Goal: Task Accomplishment & Management: Use online tool/utility

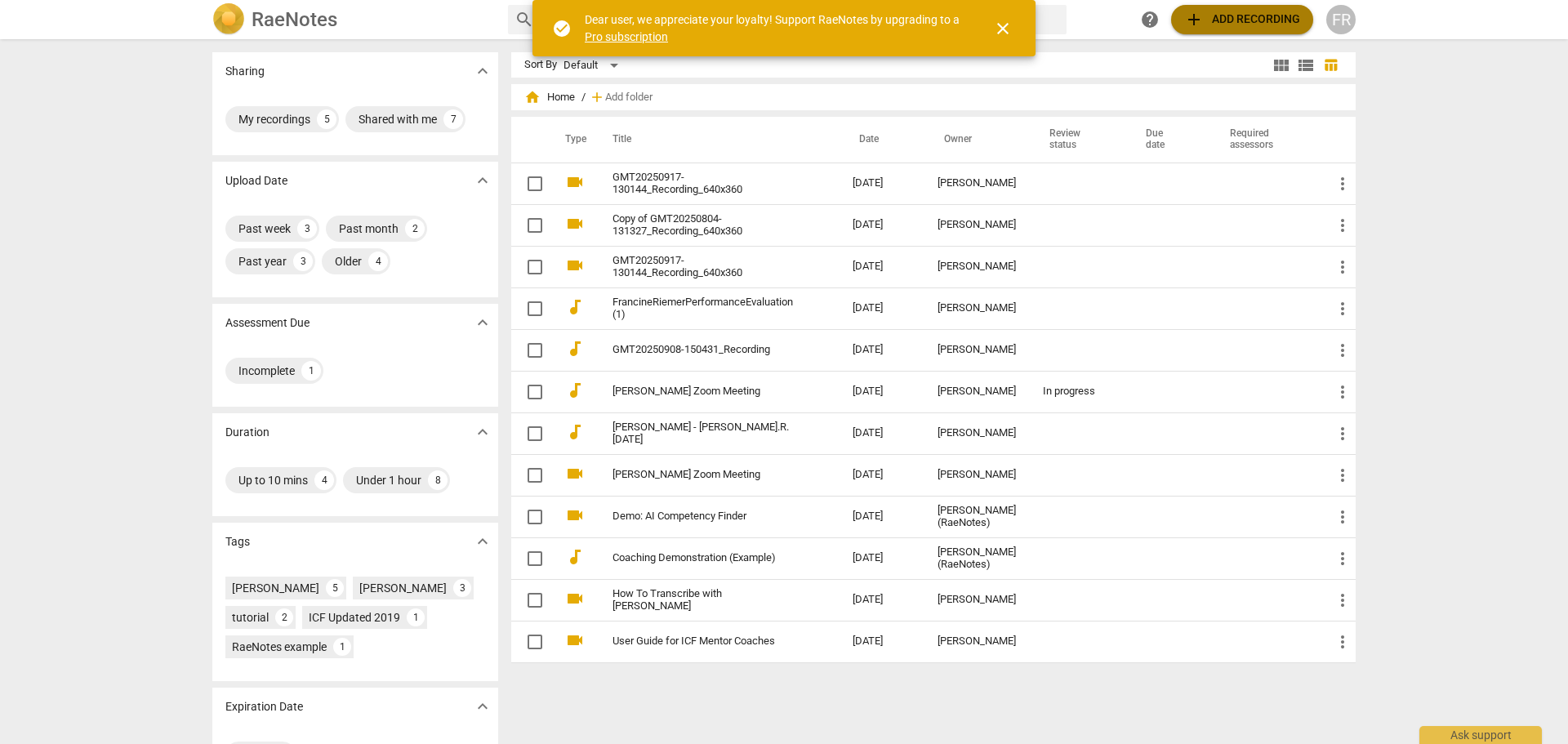
click at [1238, 25] on span "add Add recording" at bounding box center [1242, 20] width 116 height 20
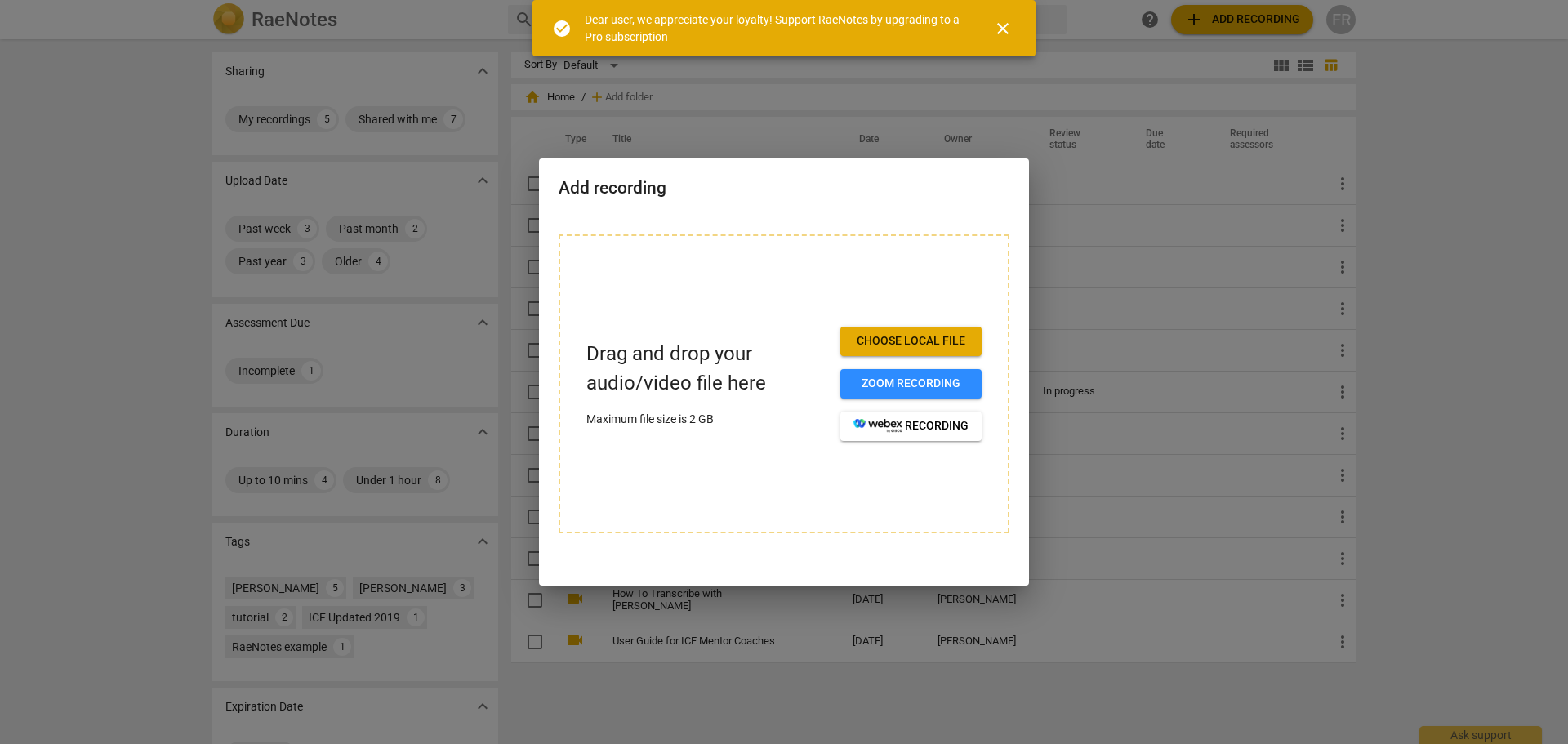
click at [872, 348] on span "Choose local file" at bounding box center [911, 341] width 115 height 16
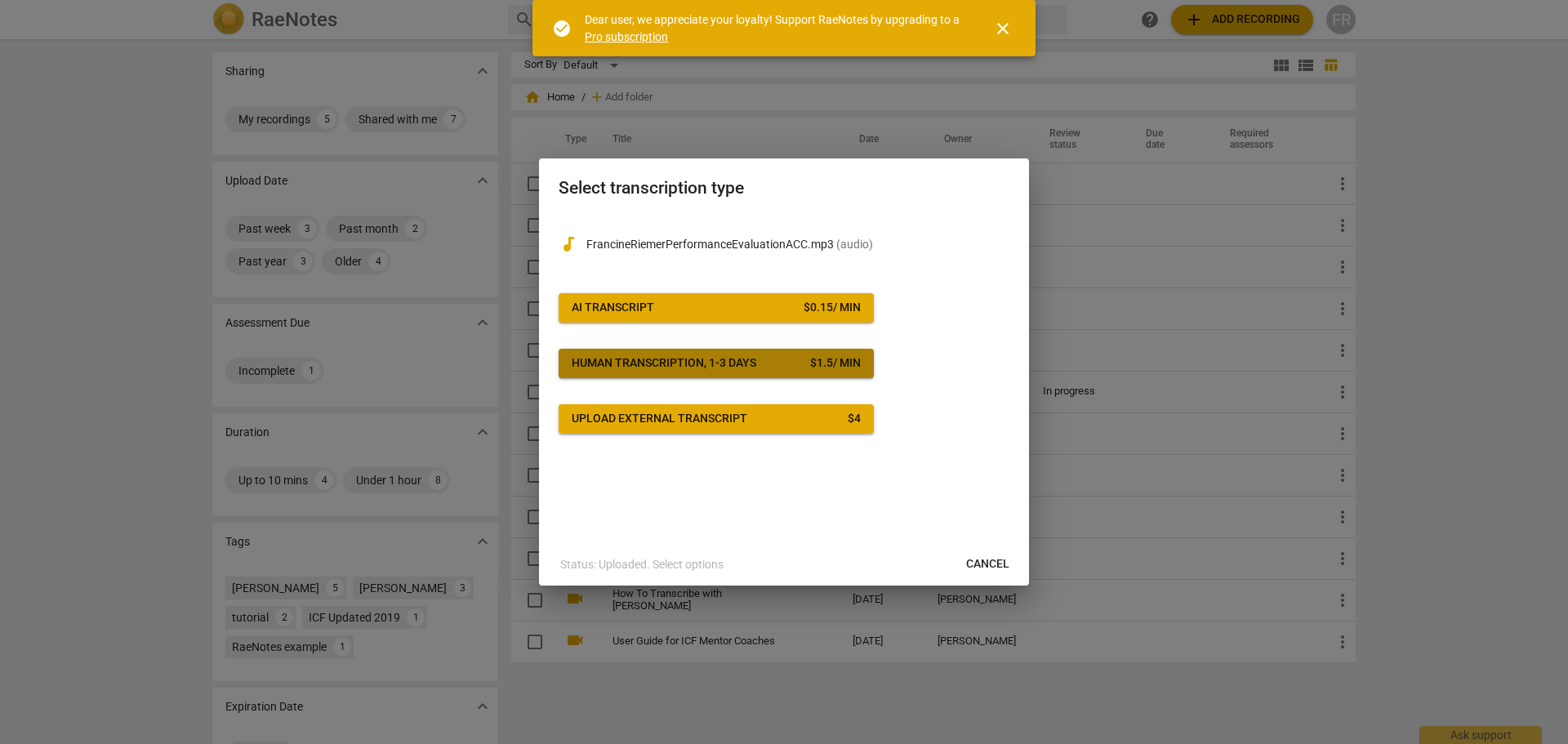
click at [675, 368] on div "Human transcription, 1-3 days" at bounding box center [664, 363] width 184 height 16
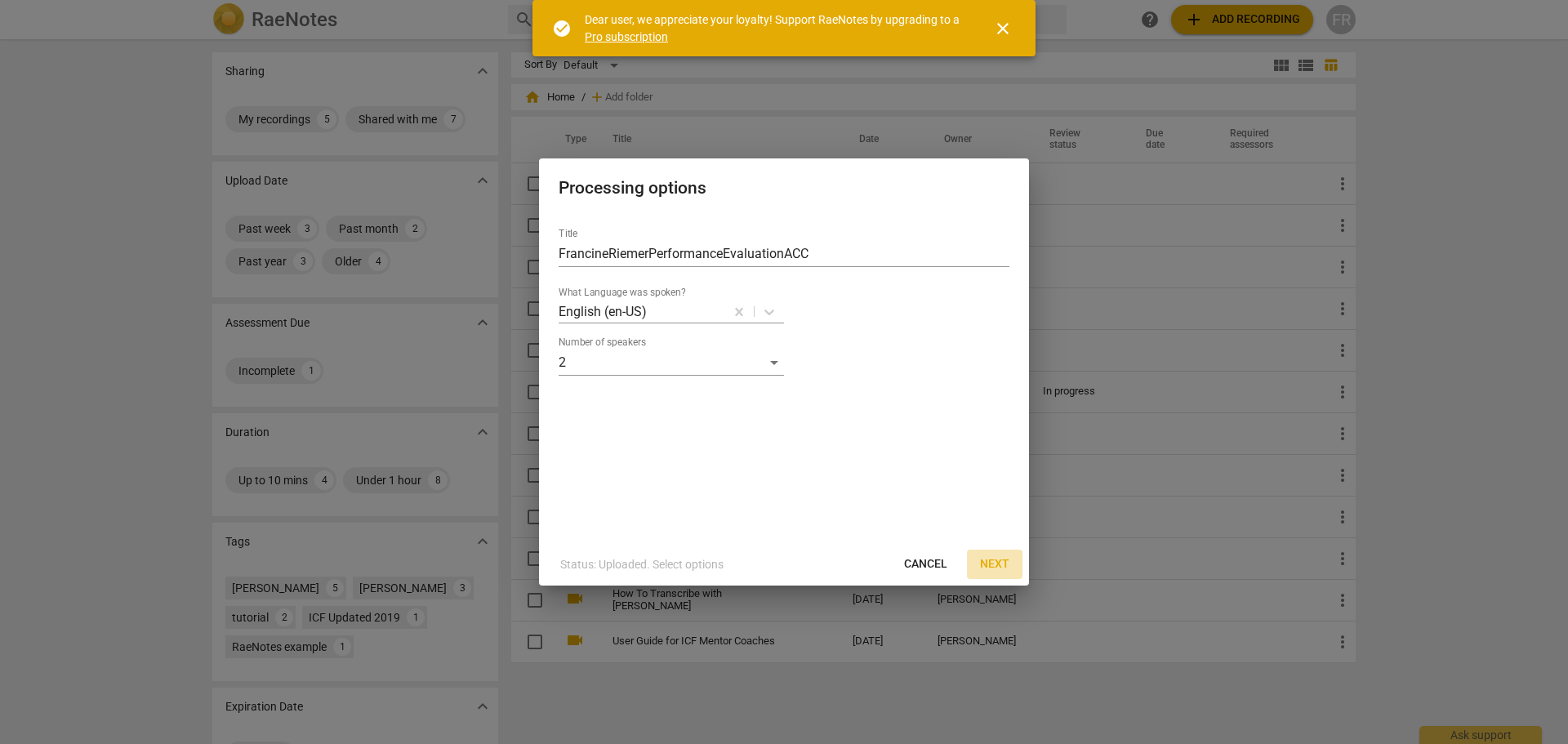
click at [1005, 565] on span "Next" at bounding box center [995, 564] width 30 height 16
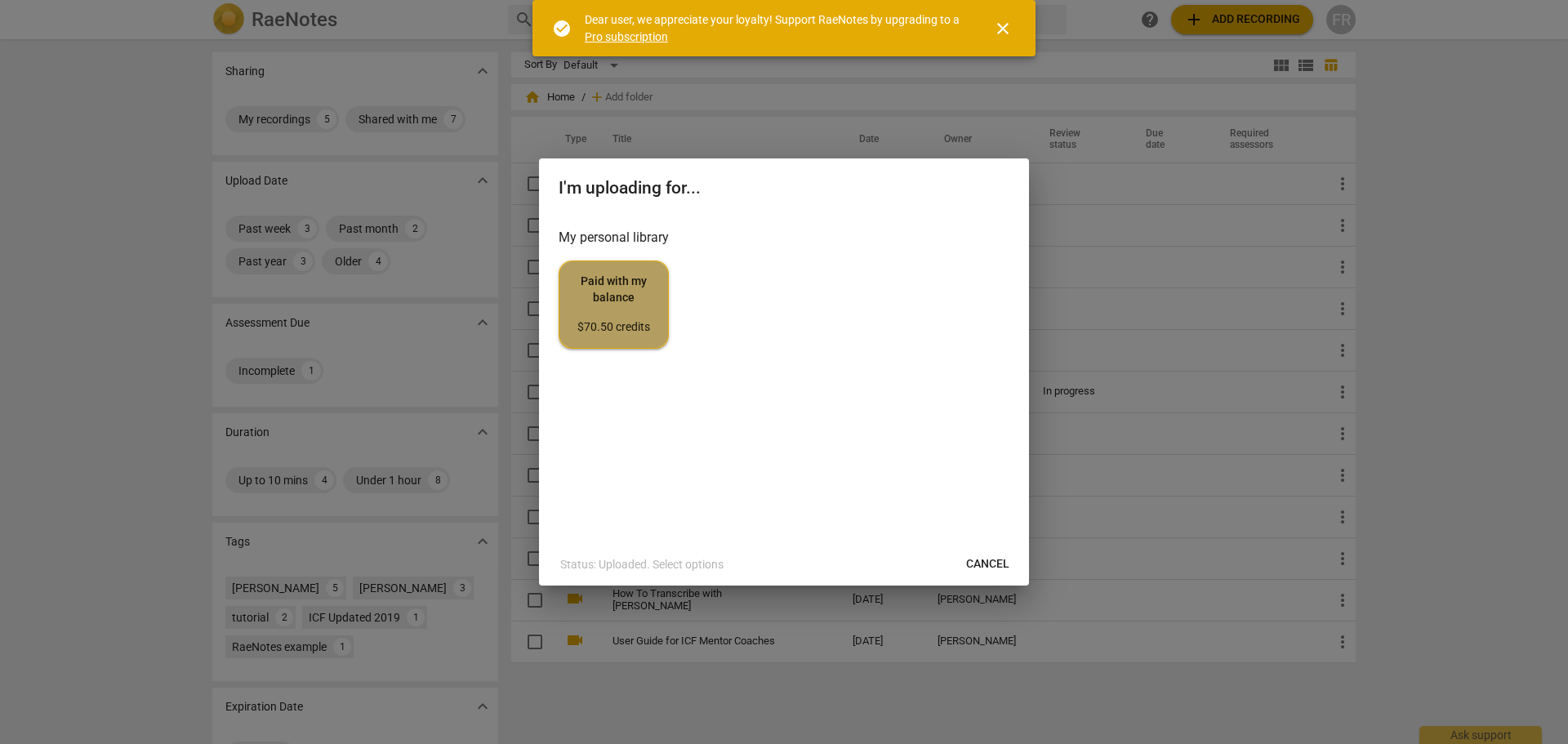
click at [644, 331] on div "$70.50 credits" at bounding box center [613, 327] width 82 height 16
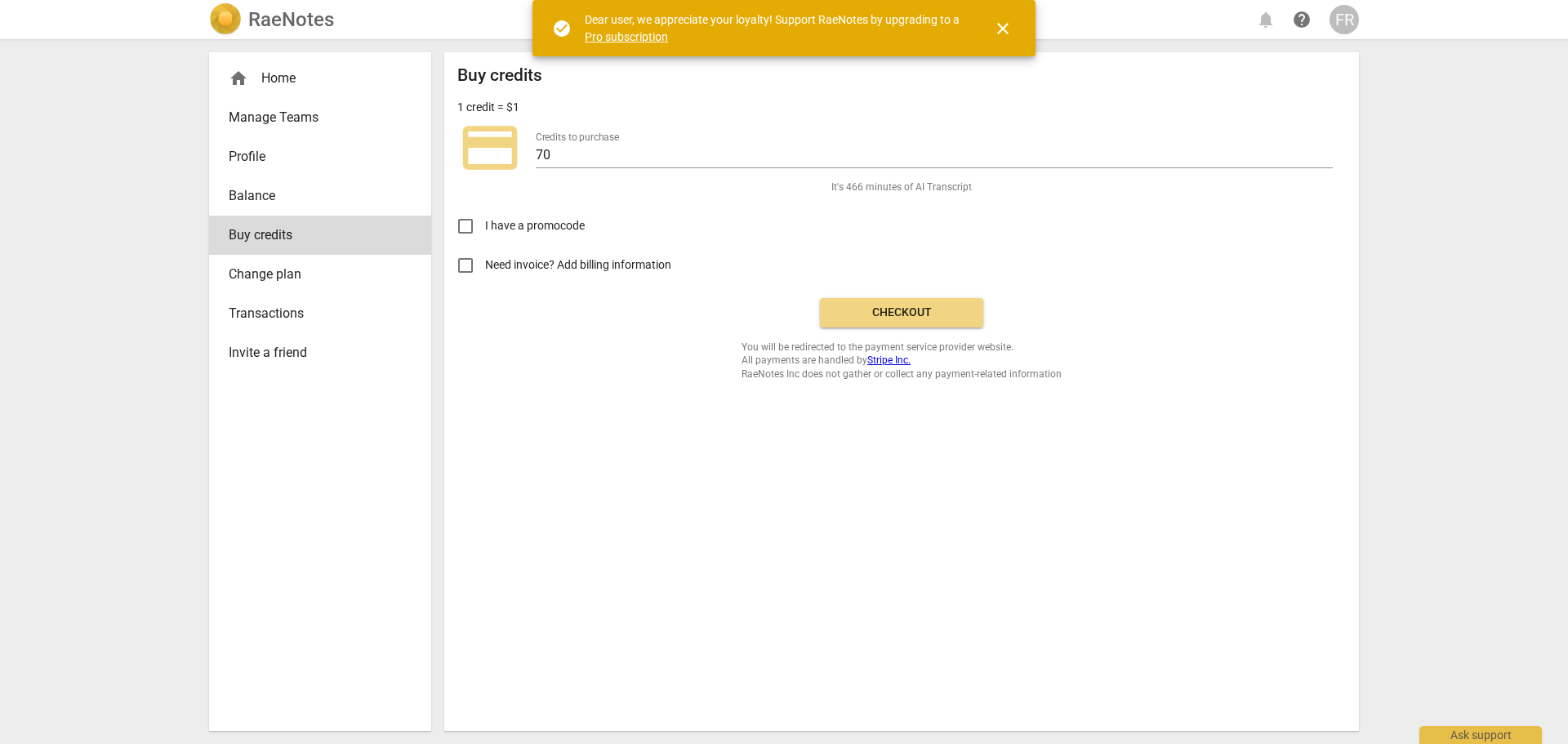
click at [465, 268] on input "Need invoice? Add billing information" at bounding box center [465, 266] width 39 height 39
checkbox input "true"
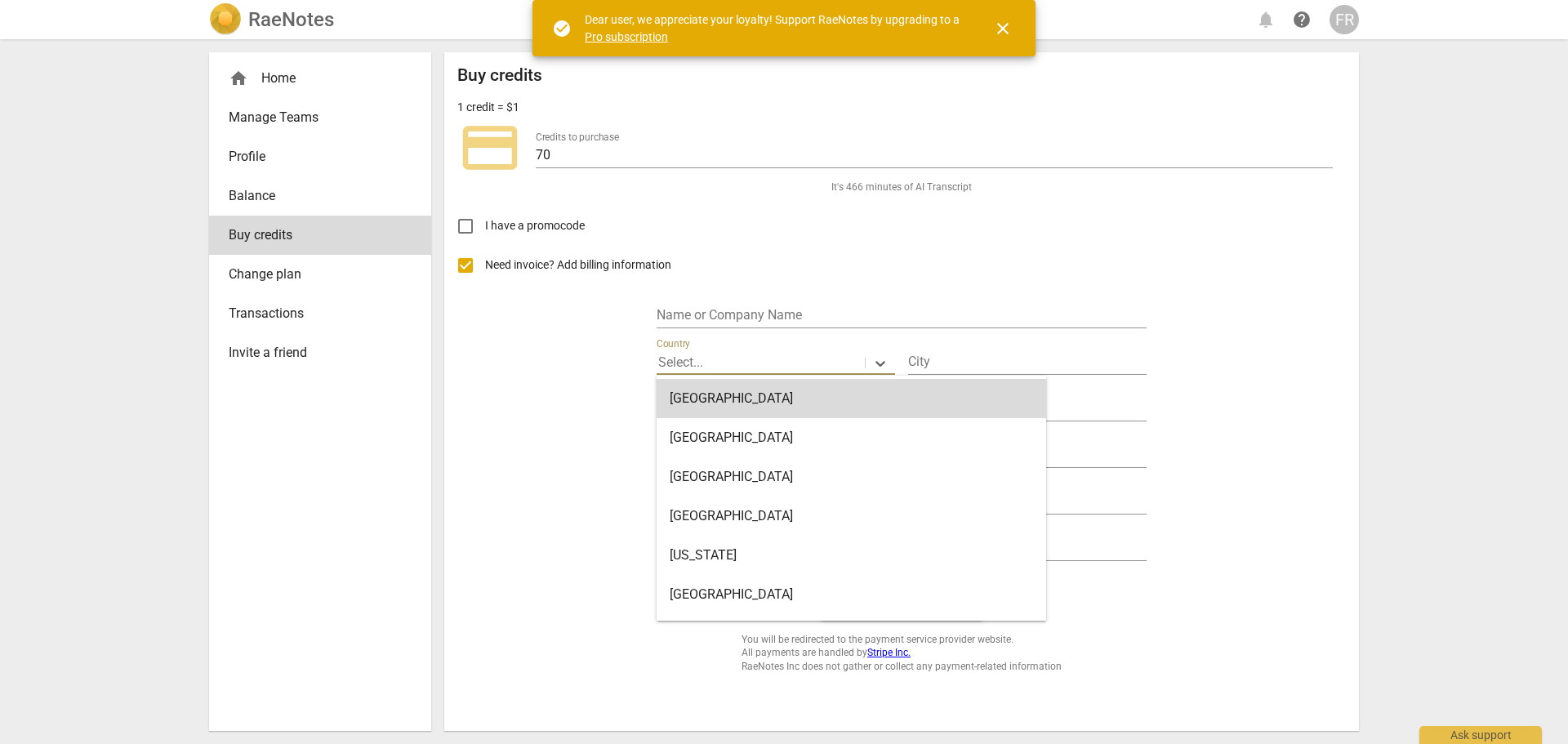
click at [676, 356] on p "Select..." at bounding box center [680, 362] width 45 height 19
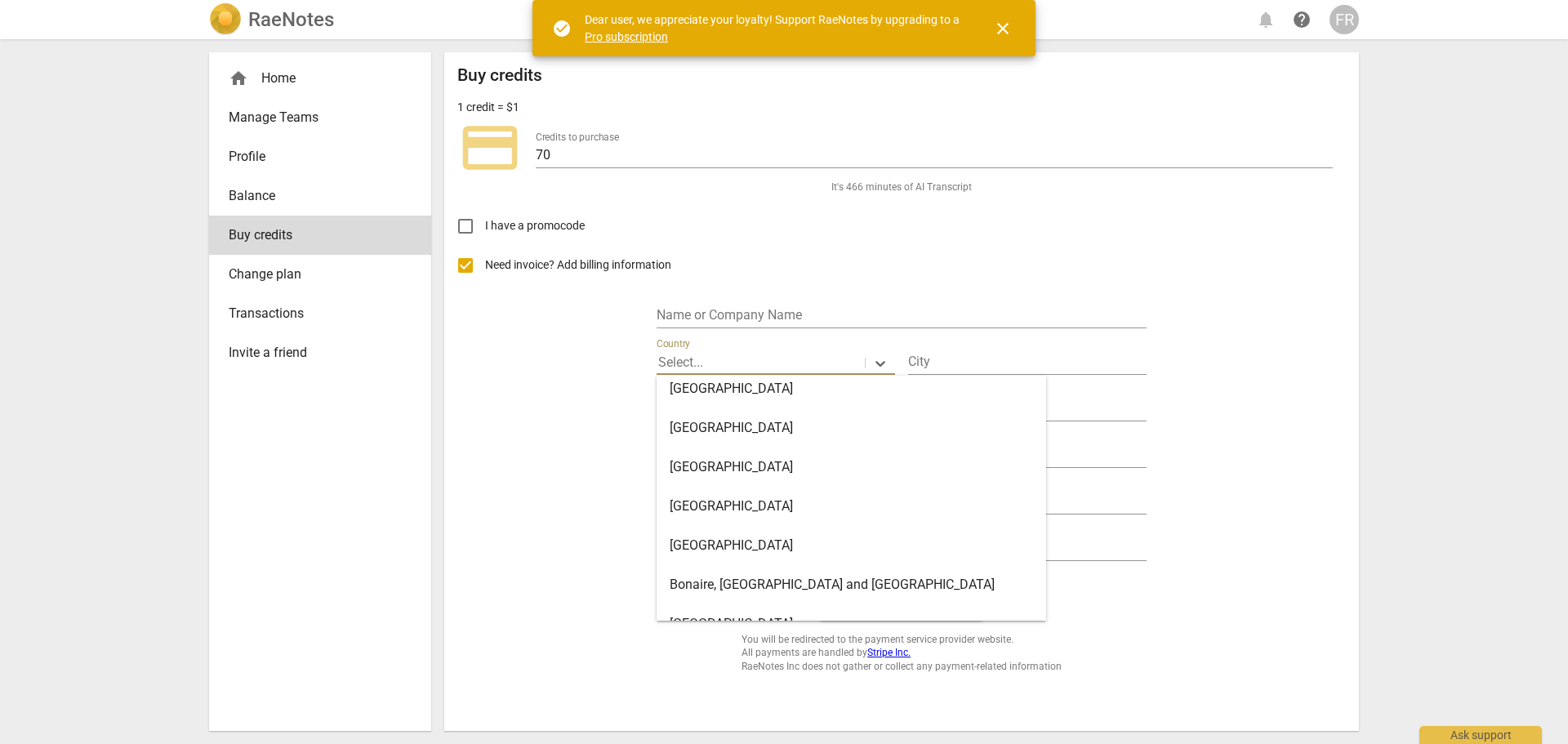
scroll to position [905, 0]
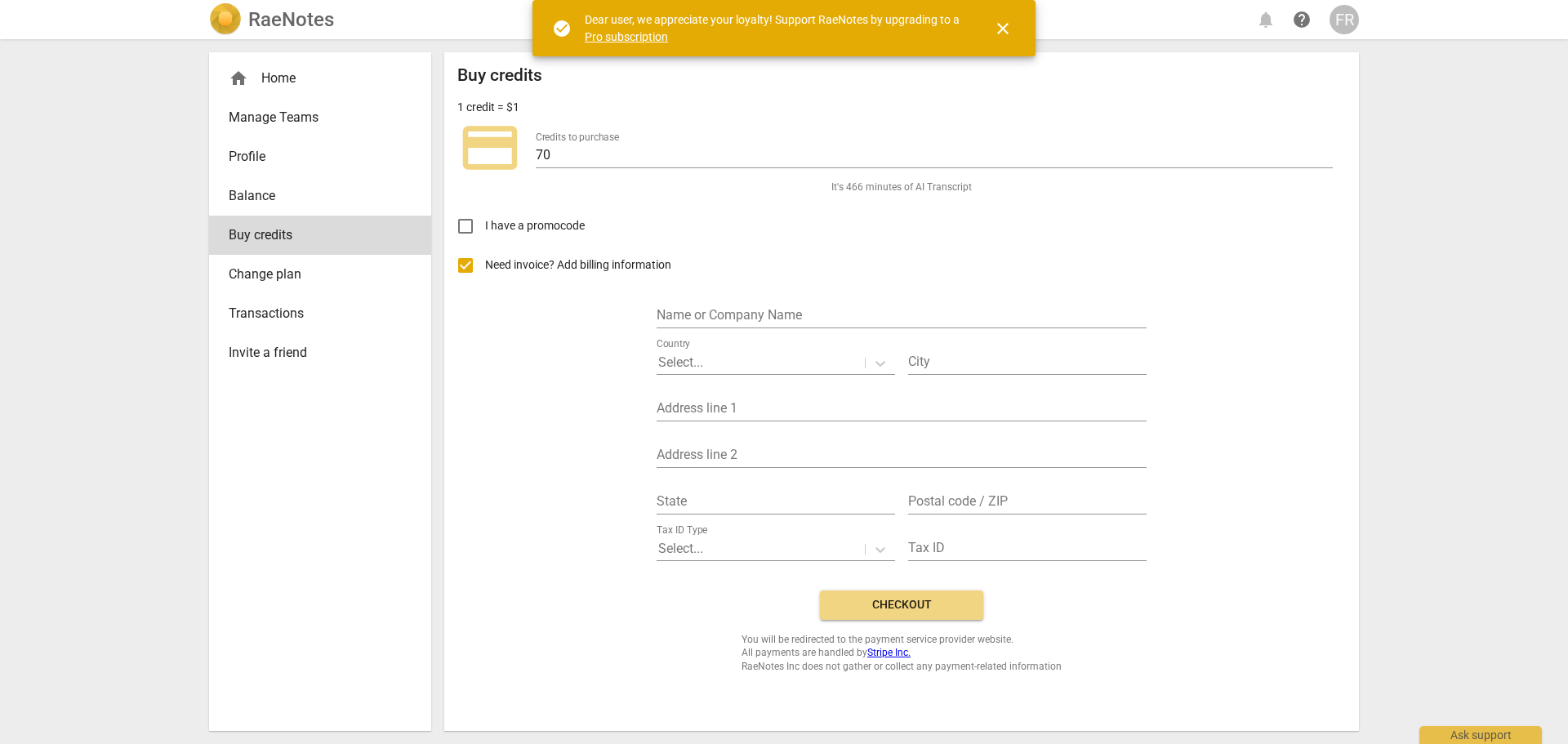
click at [1121, 619] on div "Buy credits 1 credit = $1 credit_card Credits to purchase 70 It's 466 minutes o…" at bounding box center [901, 368] width 888 height 608
click at [1003, 23] on span "close" at bounding box center [1003, 29] width 20 height 20
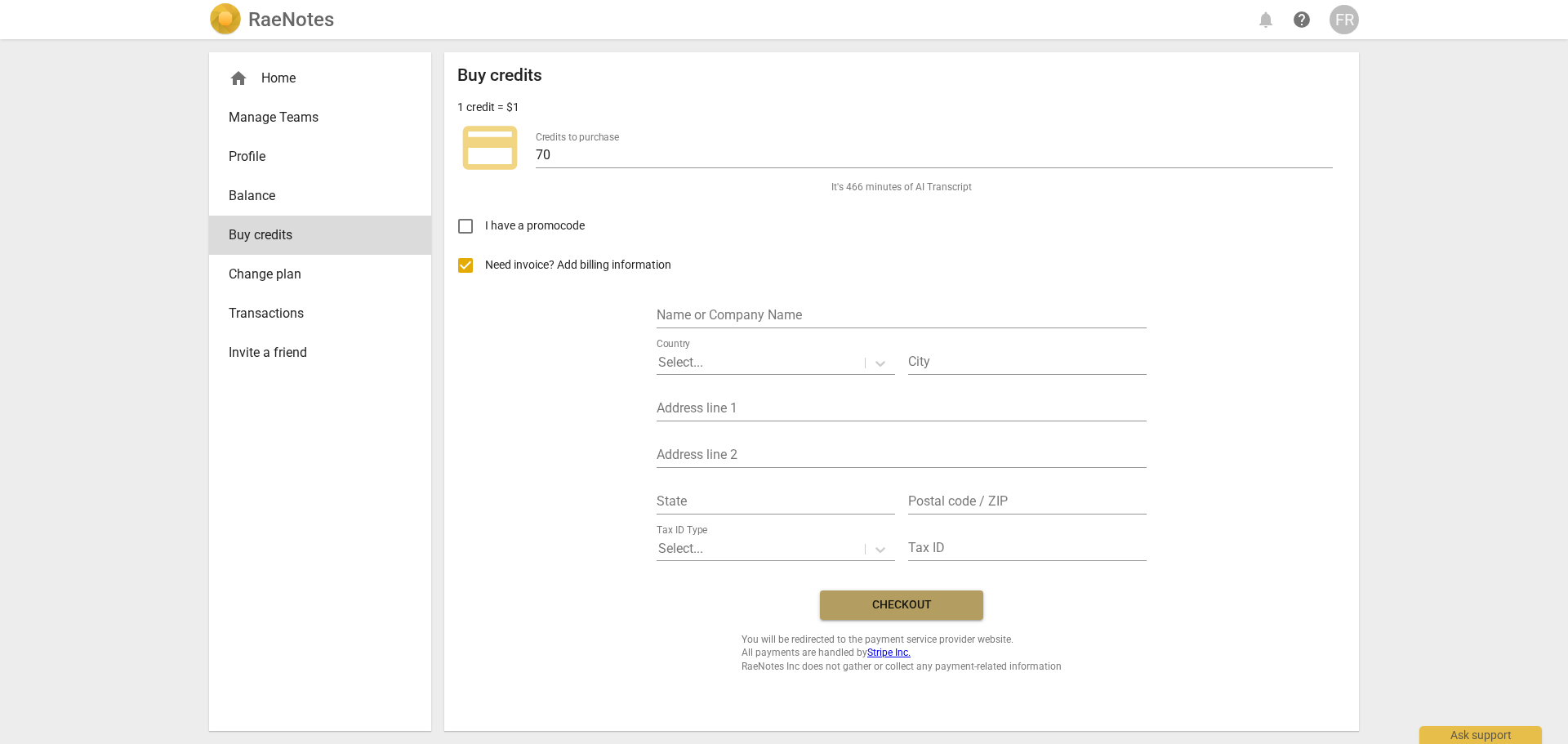
click at [863, 606] on span "Checkout" at bounding box center [901, 605] width 137 height 16
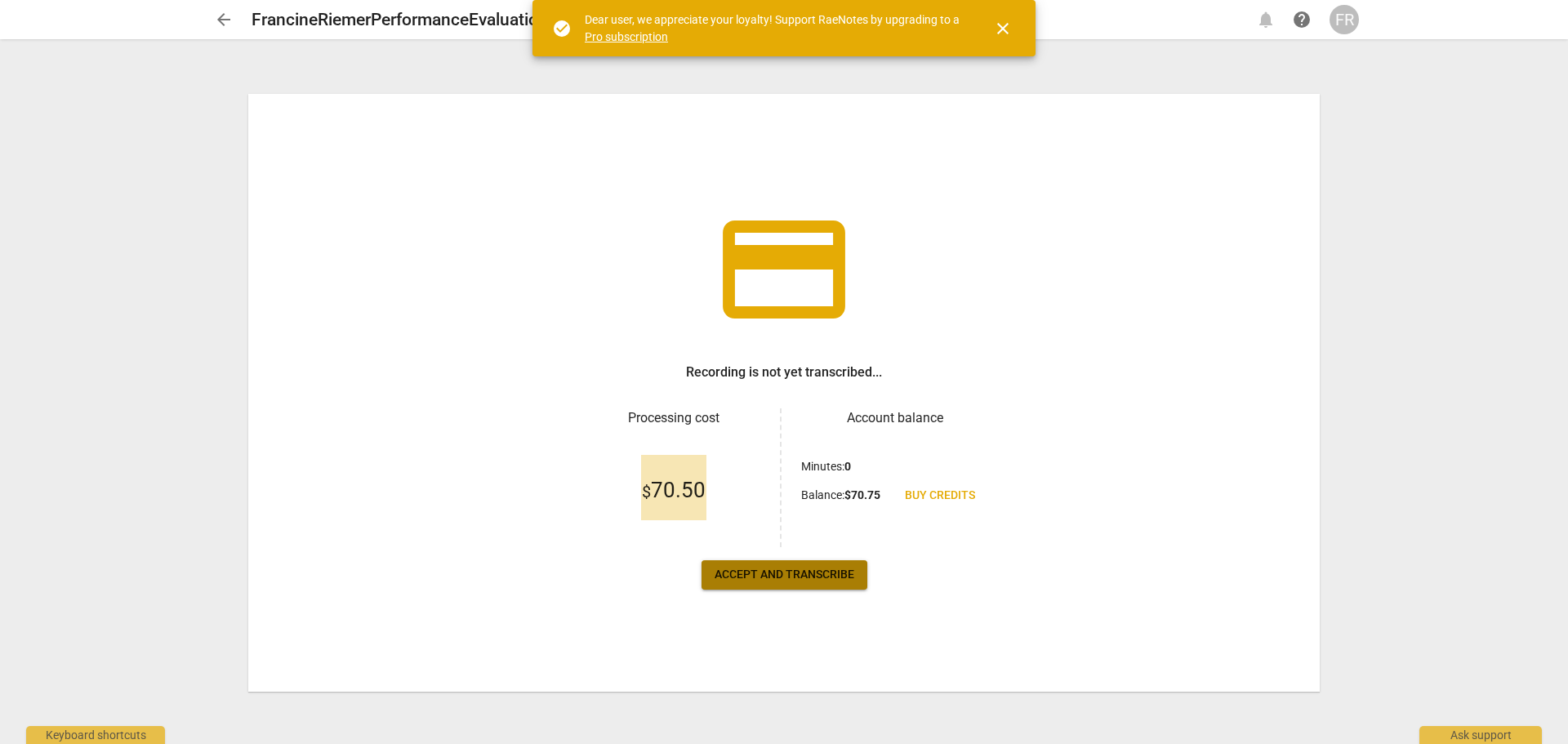
click at [782, 572] on span "Accept and transcribe" at bounding box center [784, 575] width 140 height 16
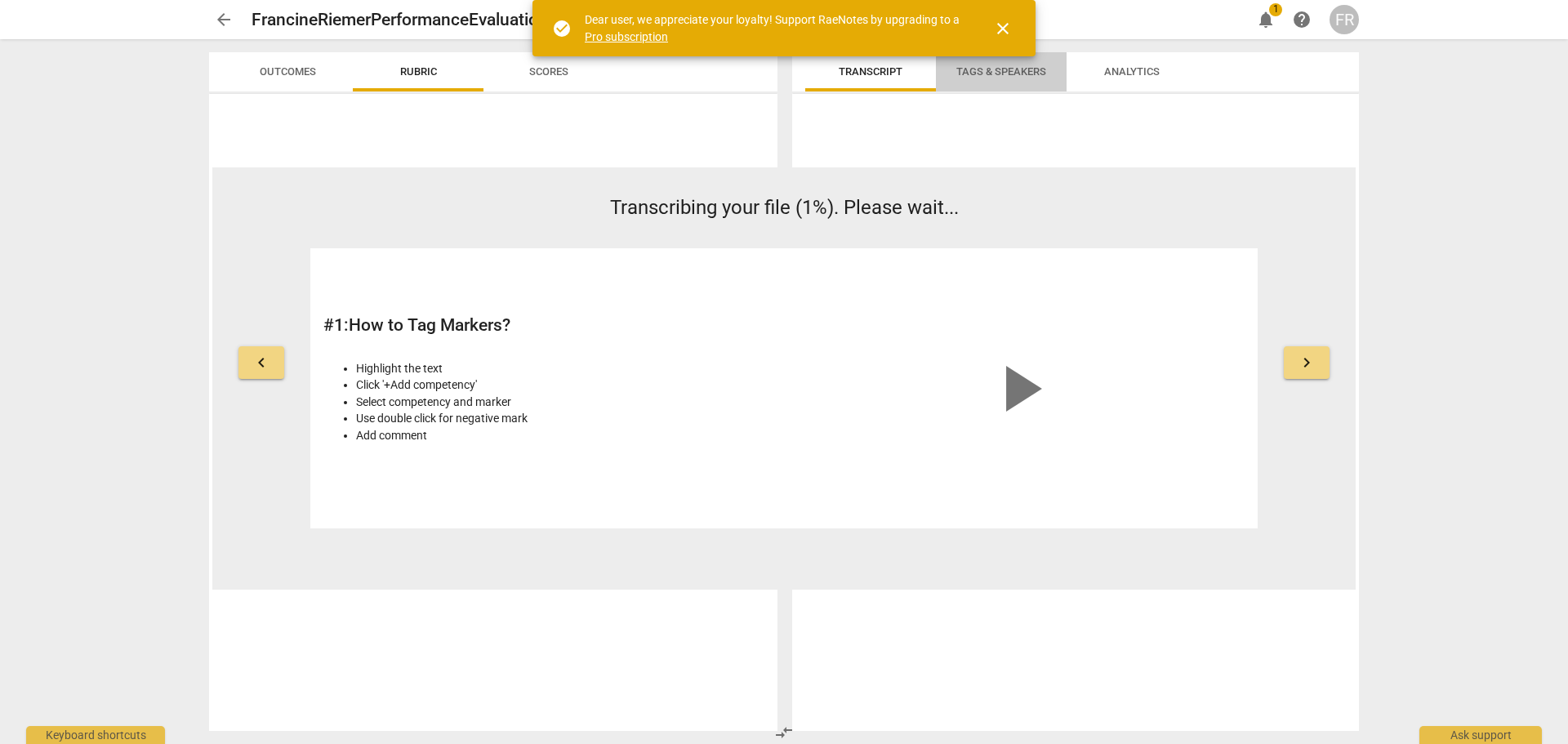
click at [1011, 65] on span "Tags & Speakers" at bounding box center [1001, 71] width 90 height 12
click at [1006, 26] on span "close" at bounding box center [1003, 29] width 20 height 20
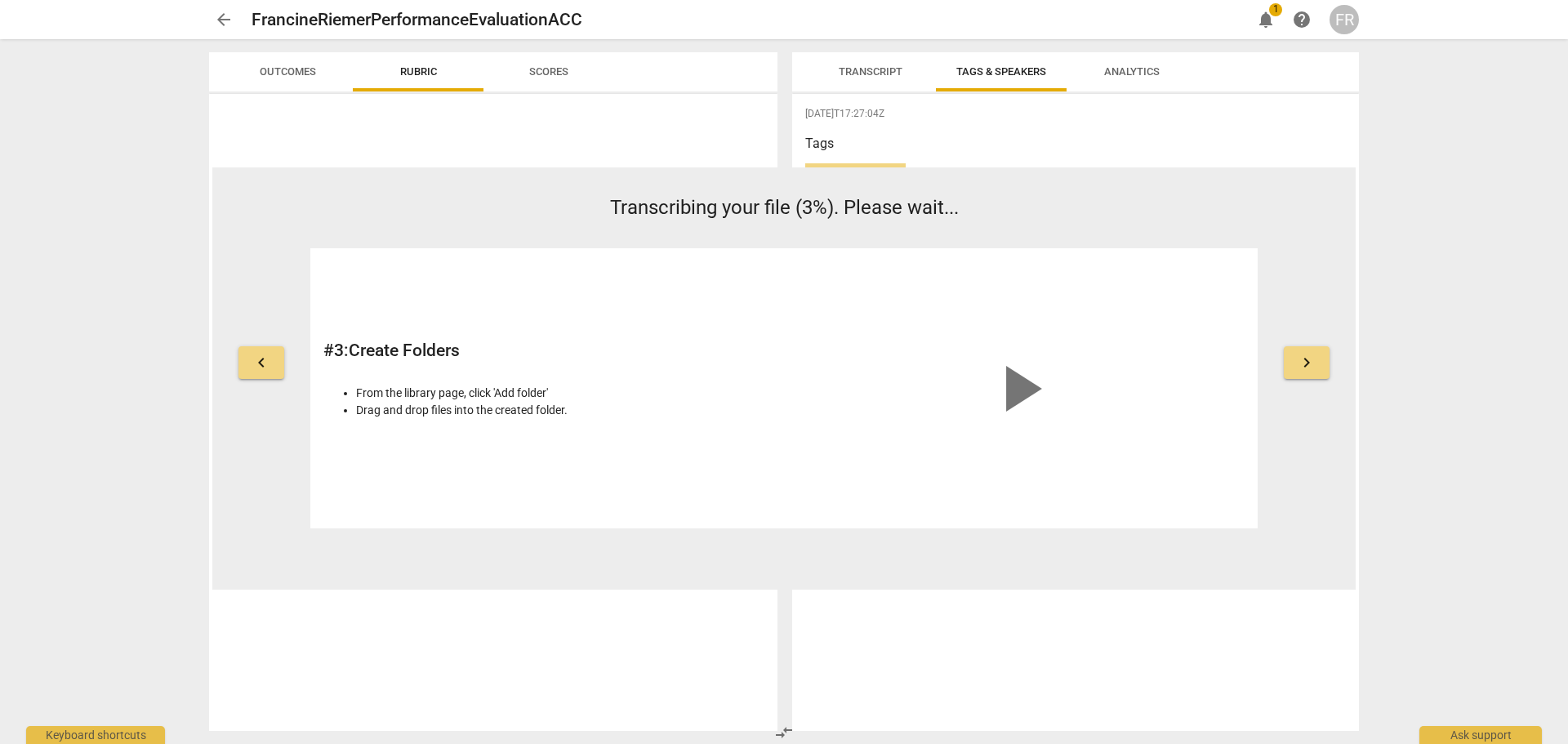
click at [1269, 13] on span "notifications" at bounding box center [1265, 20] width 20 height 20
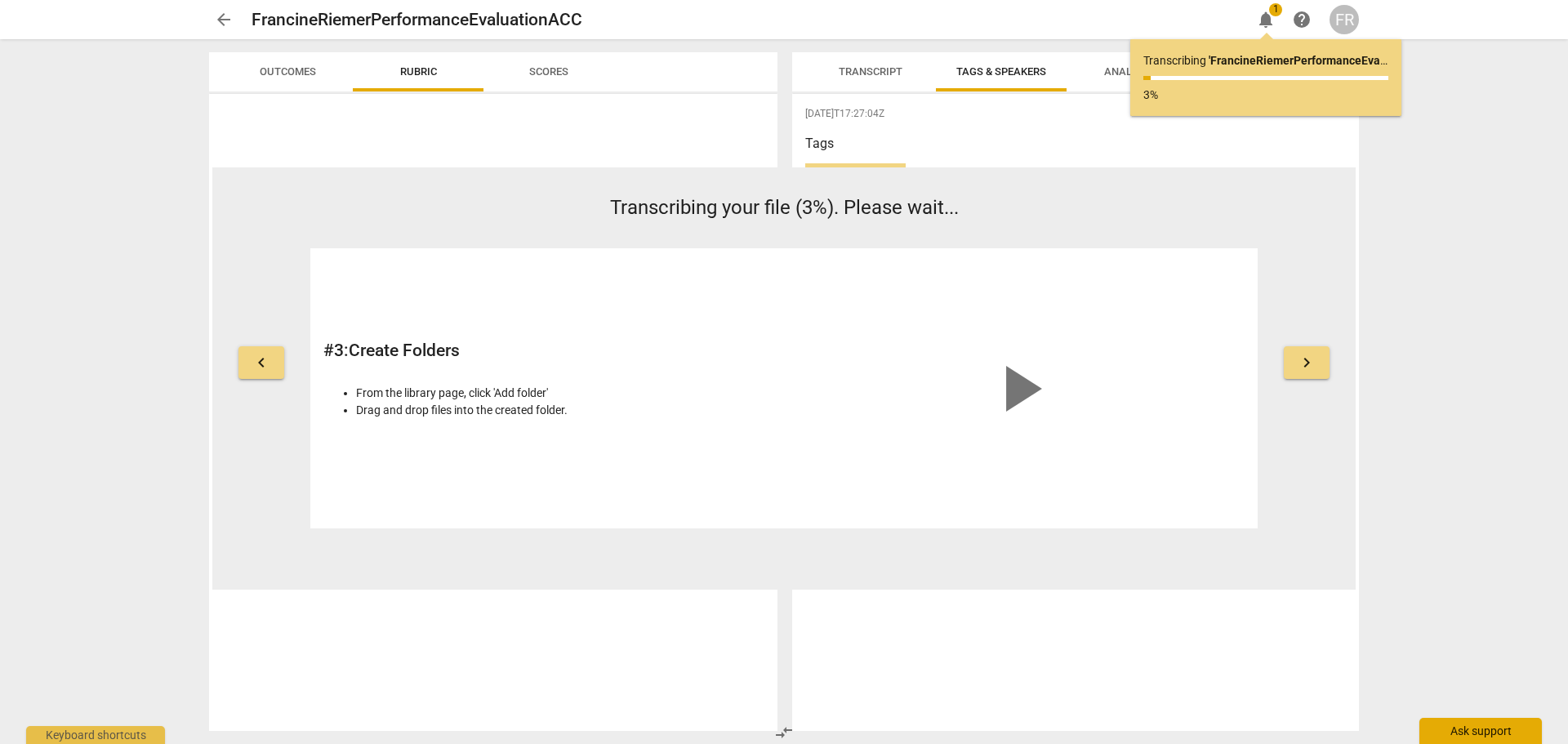
click at [1462, 728] on div "Ask support" at bounding box center [1480, 731] width 123 height 26
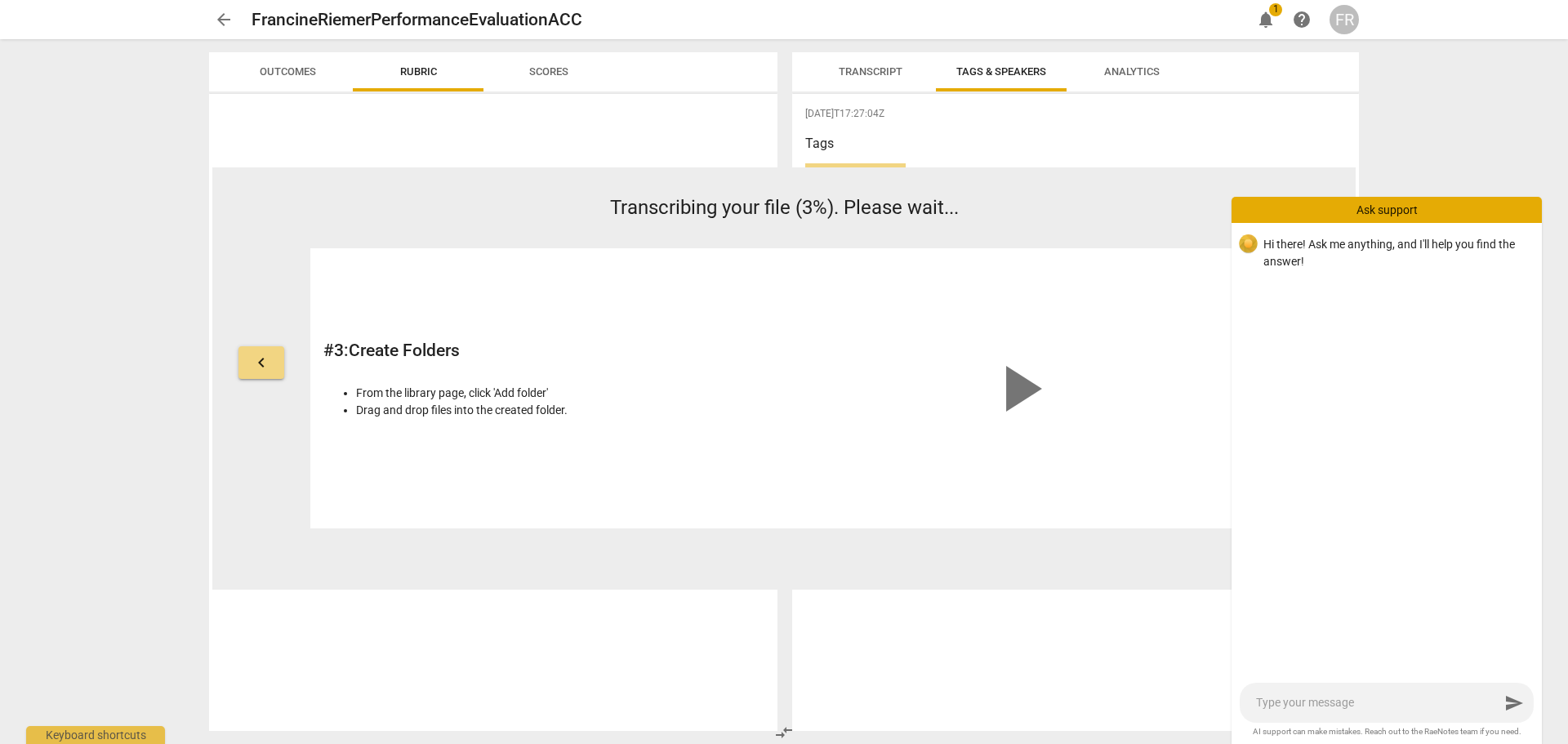
click at [1266, 270] on div "Hi there! Ask me anything, and I'll help you find the answer!" at bounding box center [1386, 252] width 310 height 59
click at [1286, 238] on p "Hi there! Ask me anything, and I'll help you find the answer!" at bounding box center [1395, 252] width 266 height 34
click at [1352, 381] on div "Hi there! Ask me anything, and I'll help you find the answer!" at bounding box center [1386, 451] width 310 height 456
click at [257, 371] on span "keyboard_arrow_left" at bounding box center [261, 363] width 20 height 20
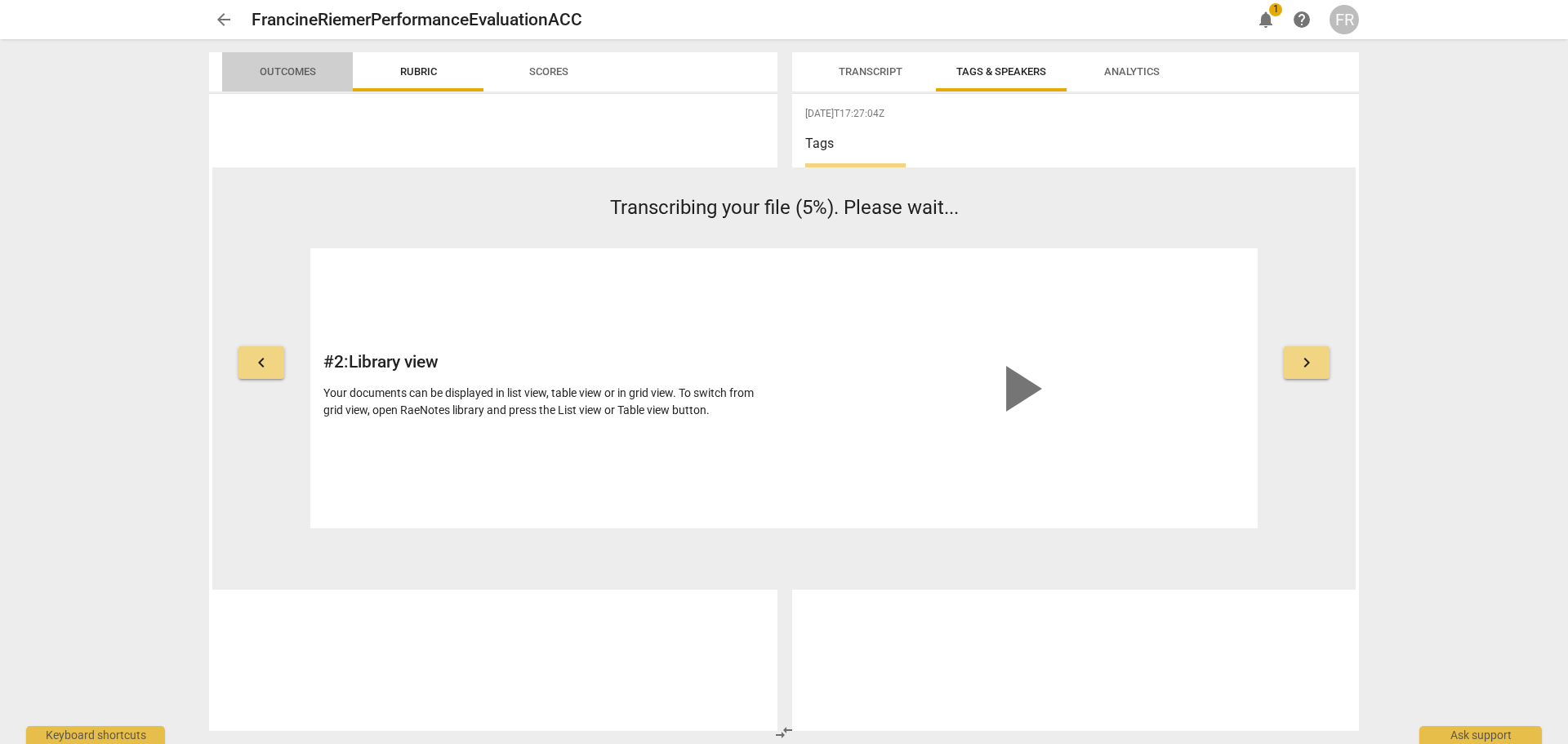
click at [257, 67] on span "Outcomes" at bounding box center [288, 72] width 95 height 22
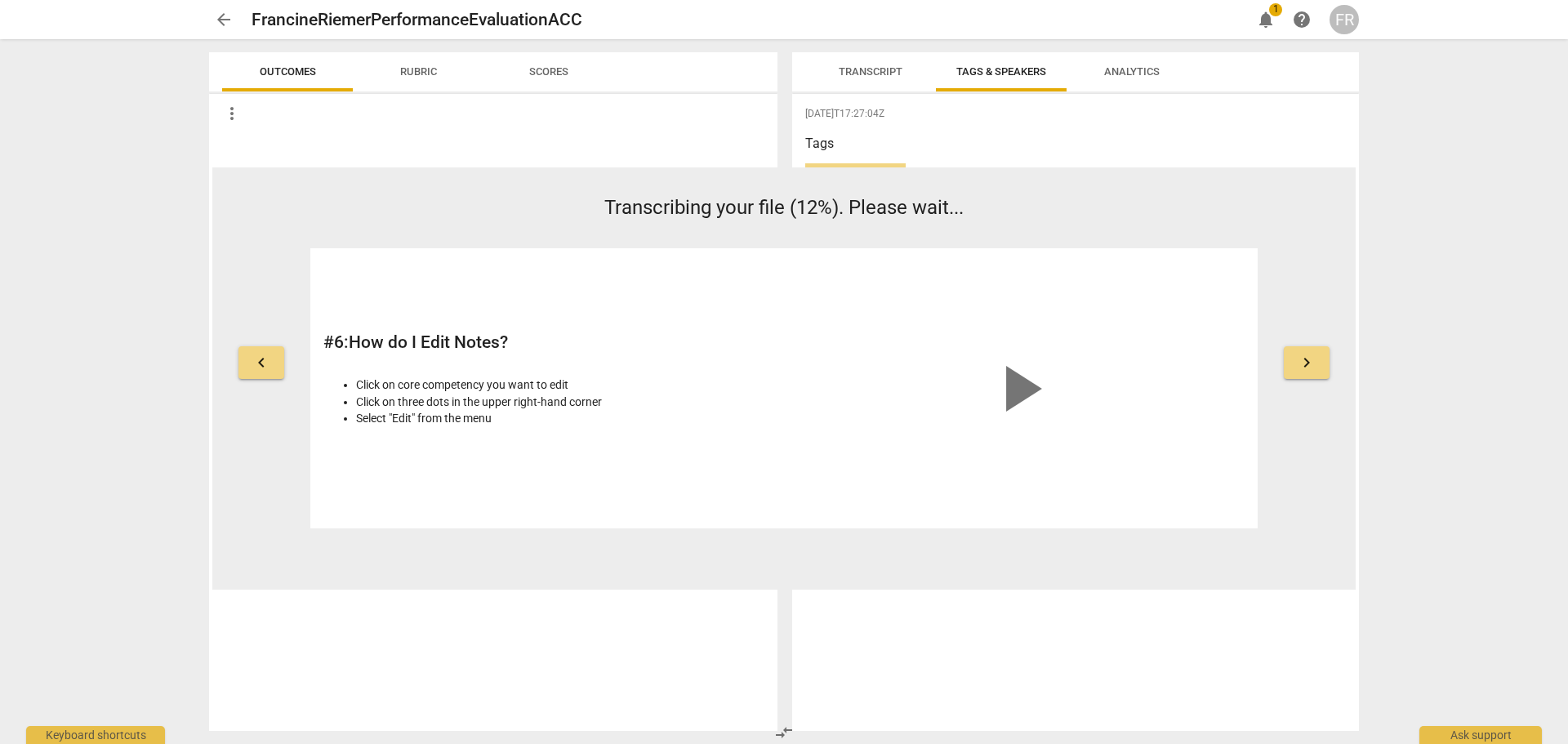
click at [1270, 14] on span "1" at bounding box center [1275, 10] width 13 height 13
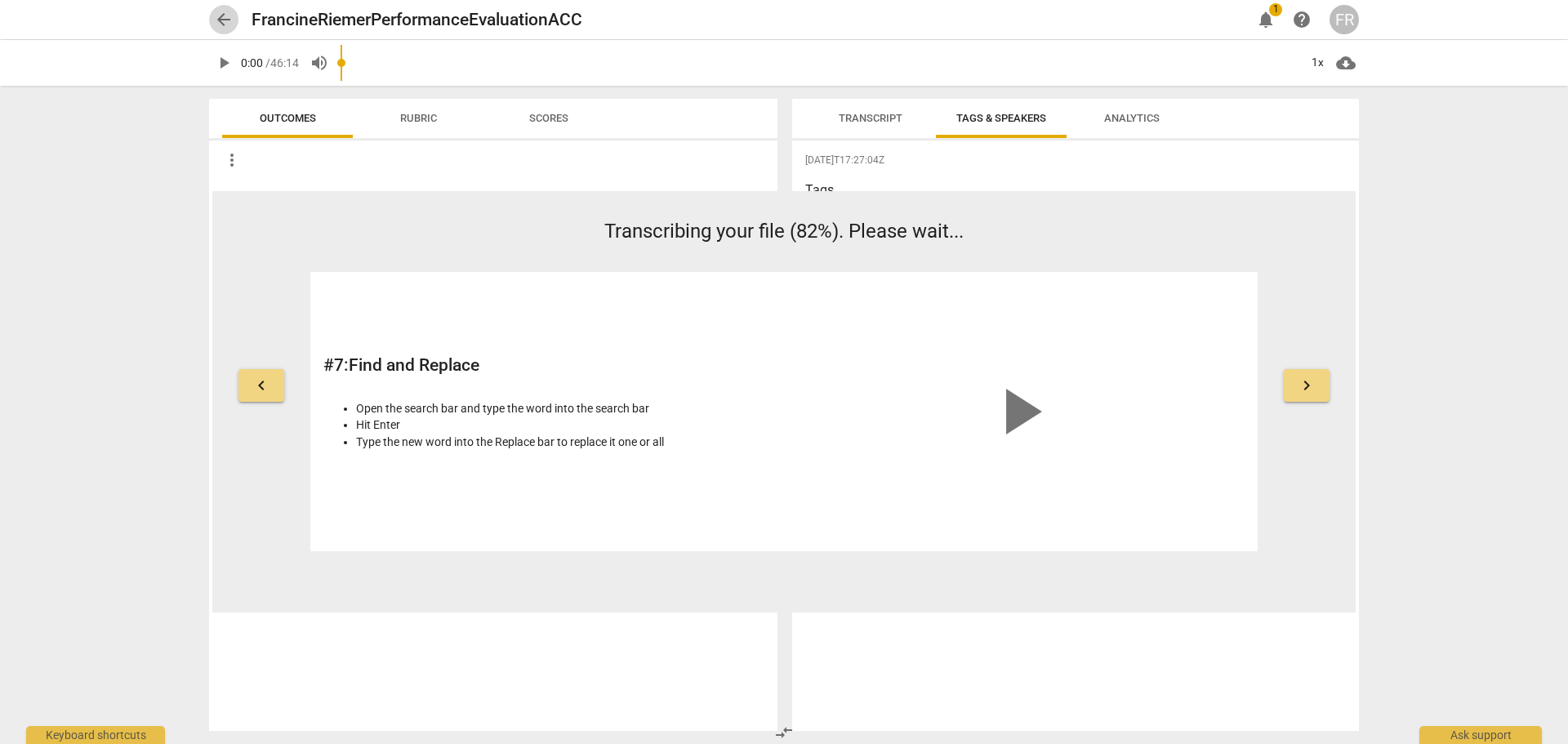
click at [220, 24] on span "arrow_back" at bounding box center [224, 20] width 20 height 20
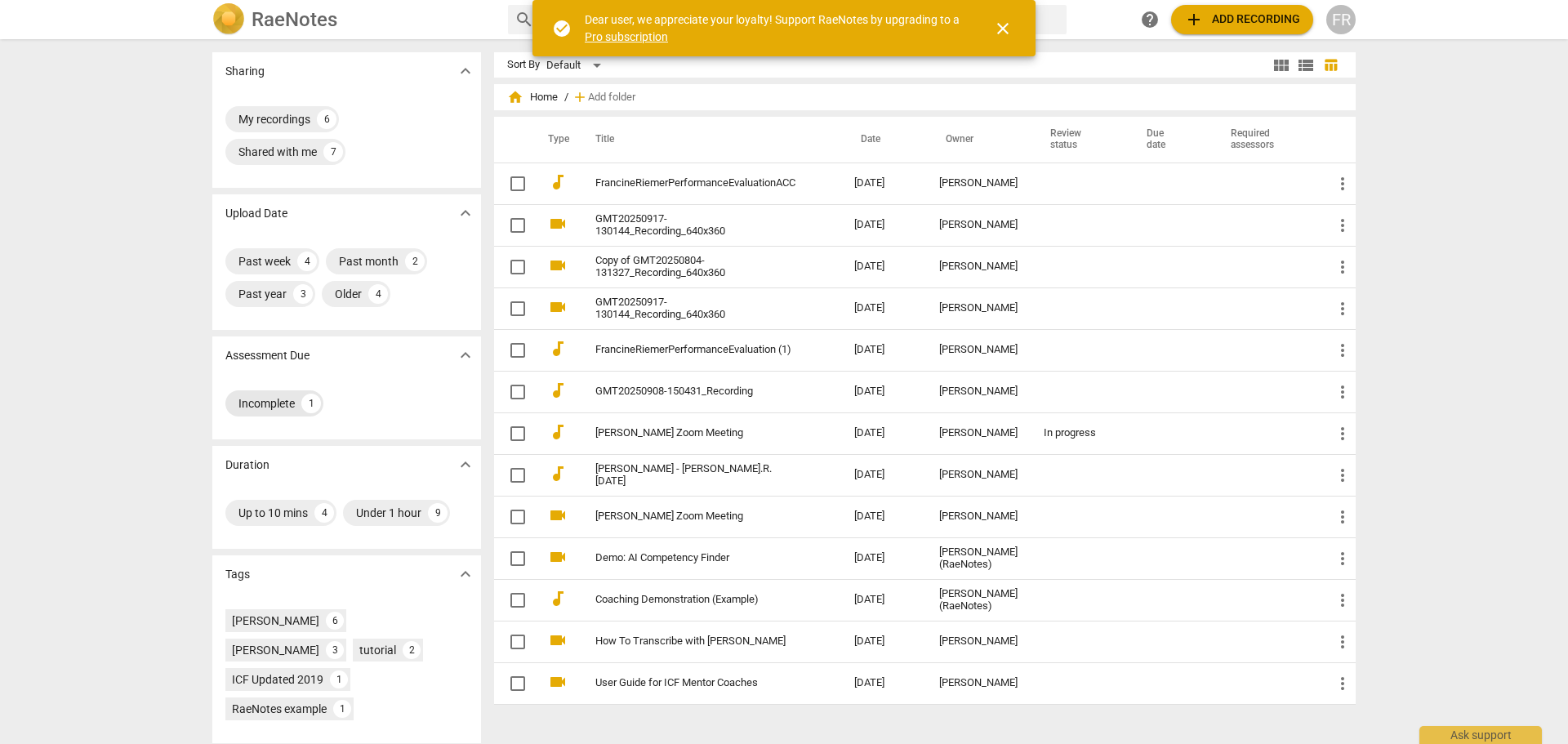
click at [294, 399] on div "Incomplete 1" at bounding box center [274, 404] width 98 height 26
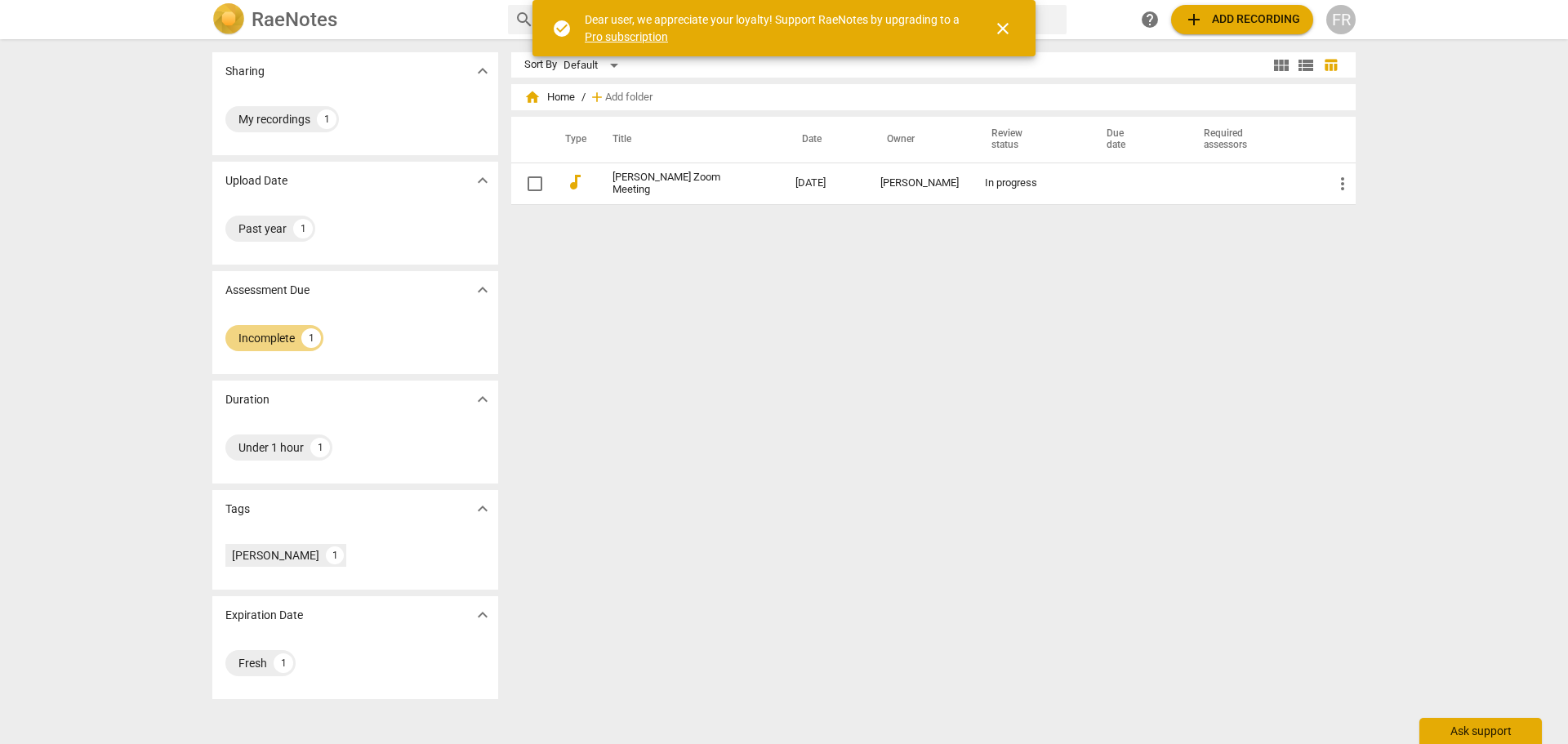
click at [1497, 732] on div "Ask support" at bounding box center [1480, 731] width 123 height 26
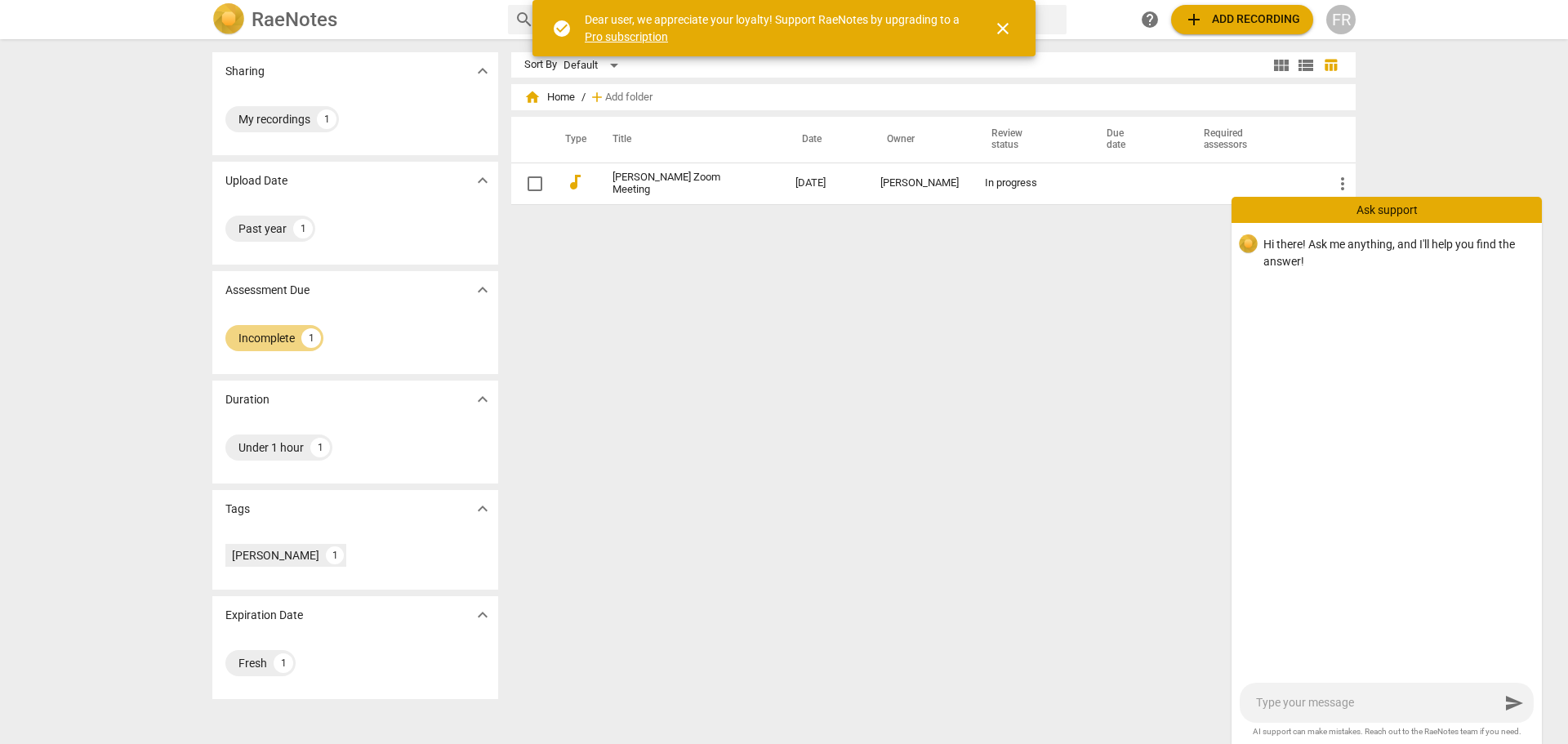
click at [1278, 254] on p "Hi there! Ask me anything, and I'll help you find the answer!" at bounding box center [1395, 252] width 266 height 34
click at [1291, 705] on textarea at bounding box center [1377, 702] width 243 height 16
type textarea "i"
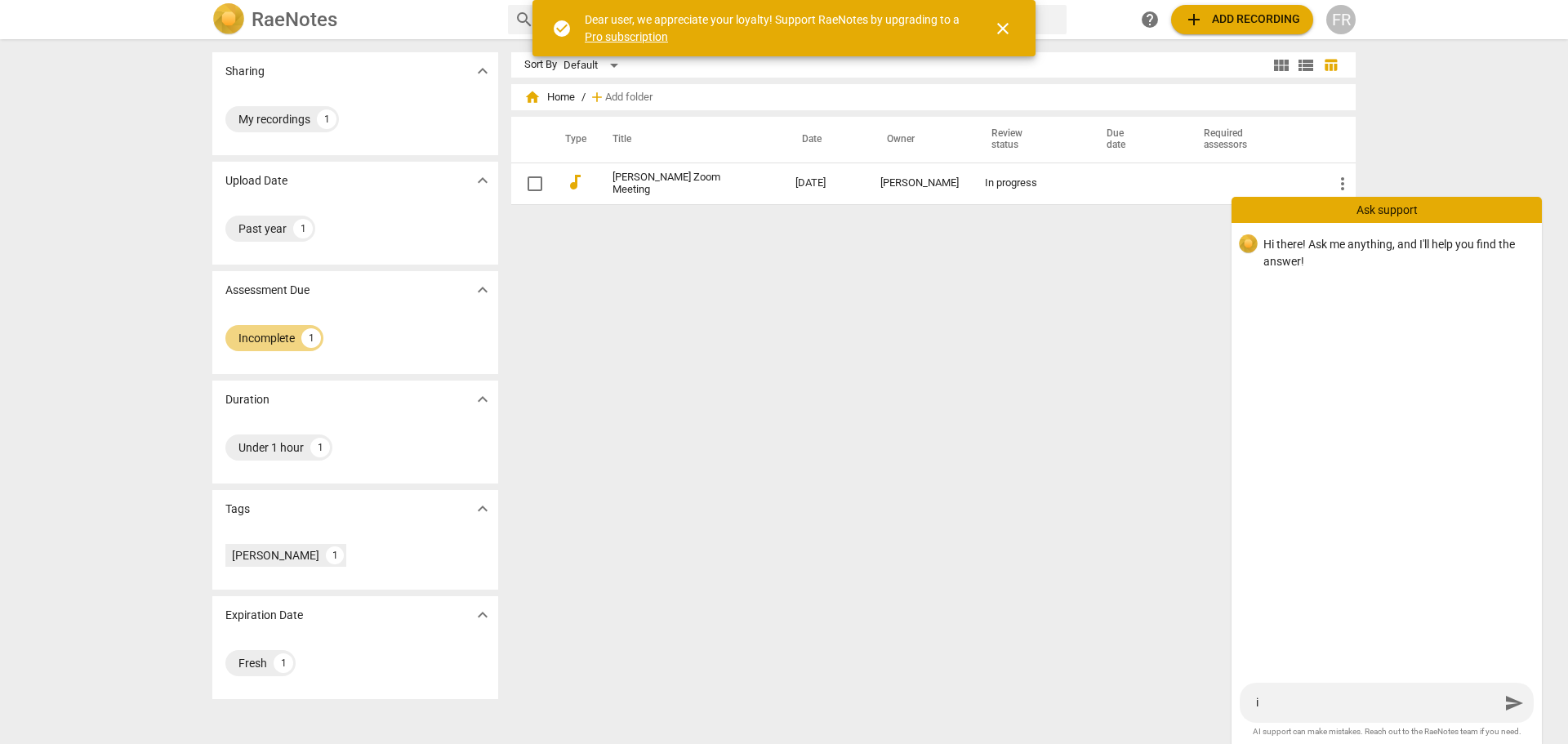
type textarea "i"
type textarea "i j"
type textarea "i ju"
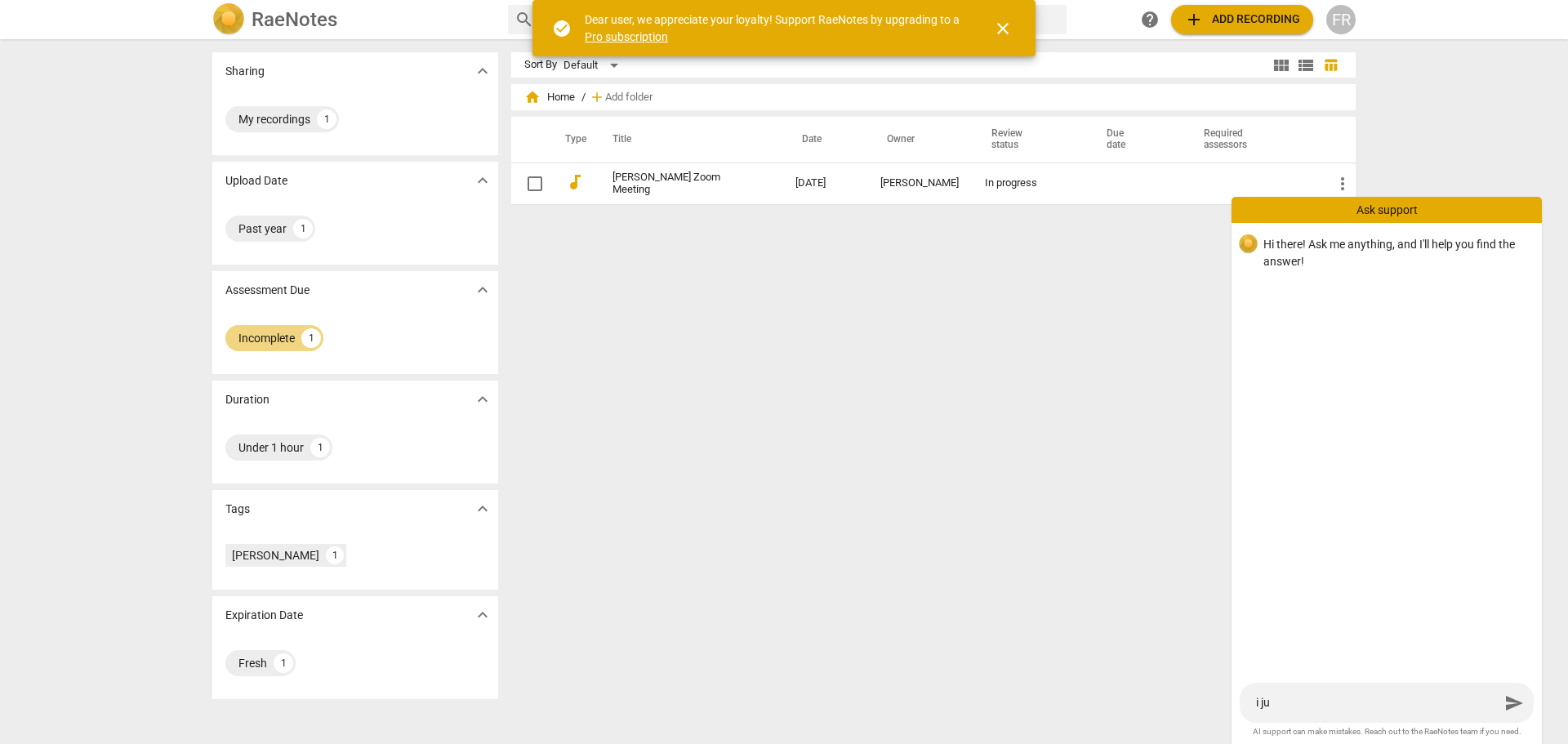
type textarea "i jus"
type textarea "i just"
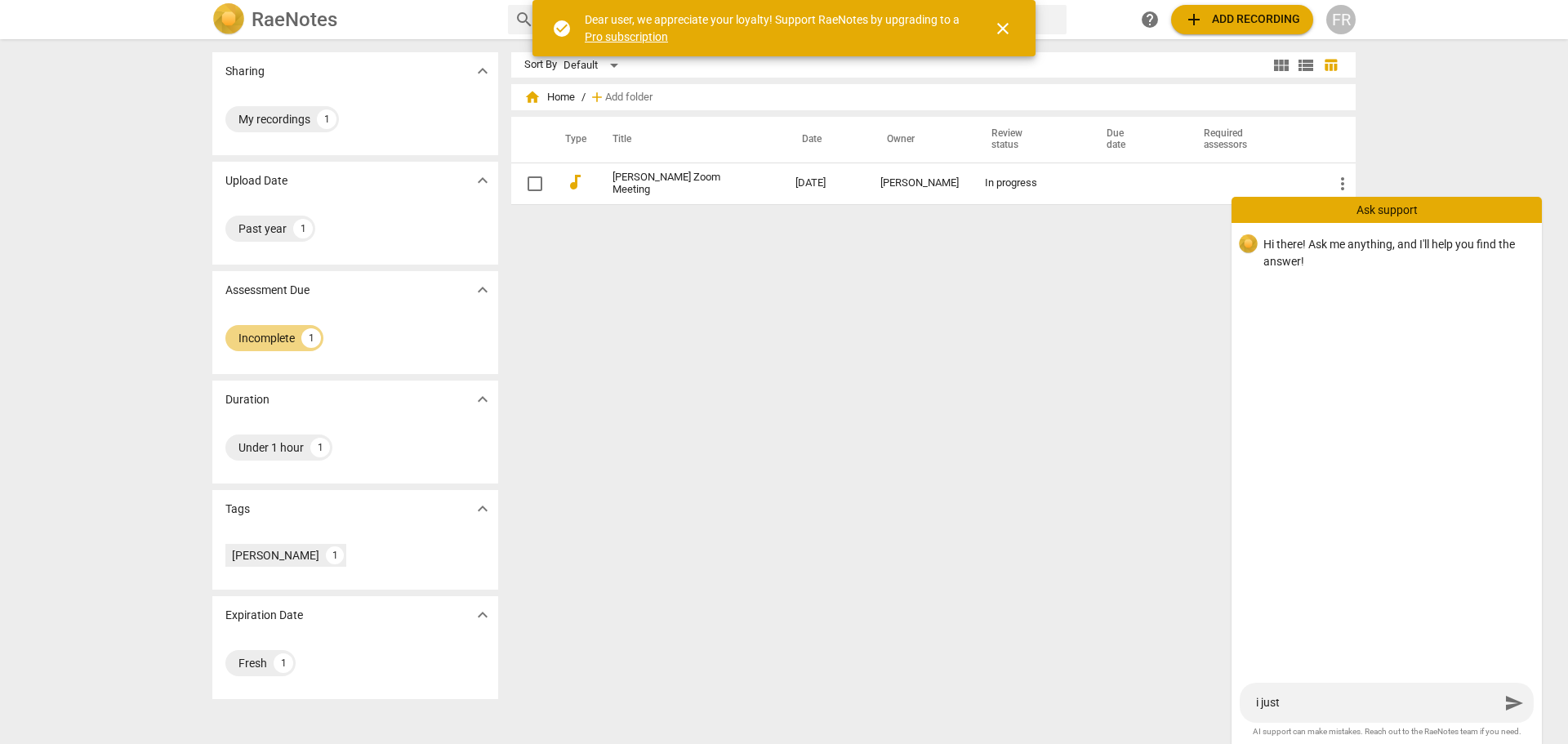
type textarea "i just"
type textarea "i just o"
type textarea "i just or"
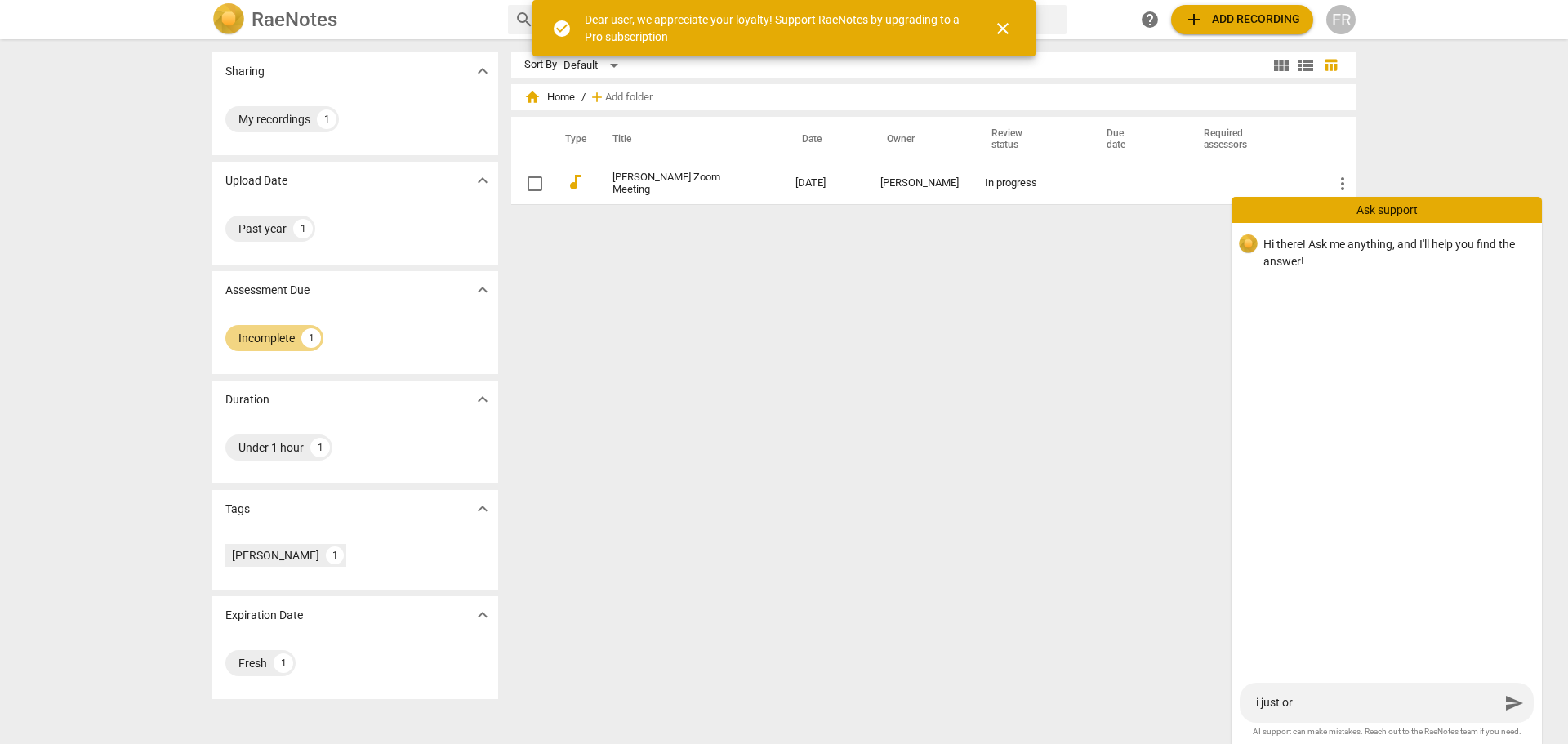
type textarea "i just ord"
type textarea "i just orde"
type textarea "i just order"
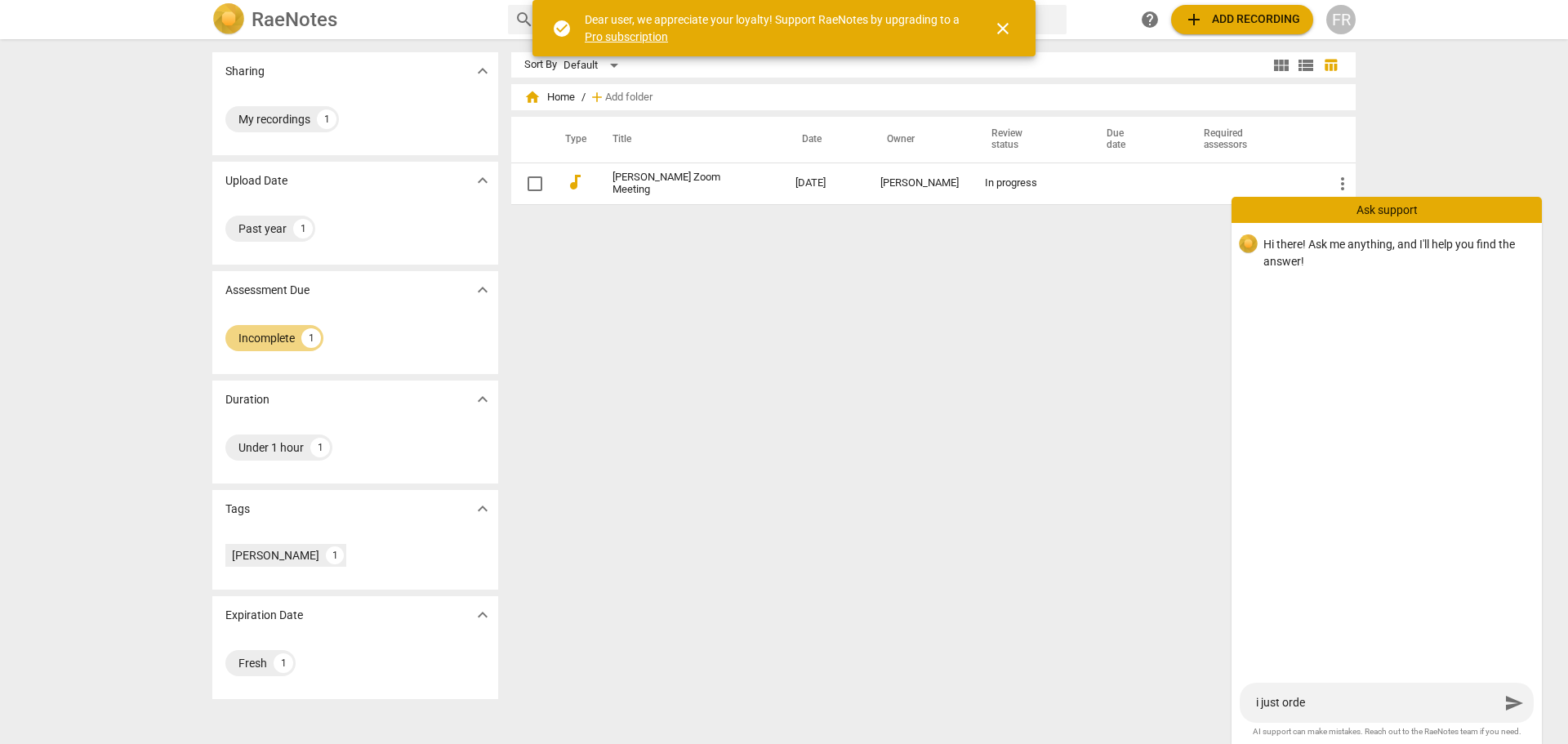
type textarea "i just order"
type textarea "i just ordere"
type textarea "i just ordered"
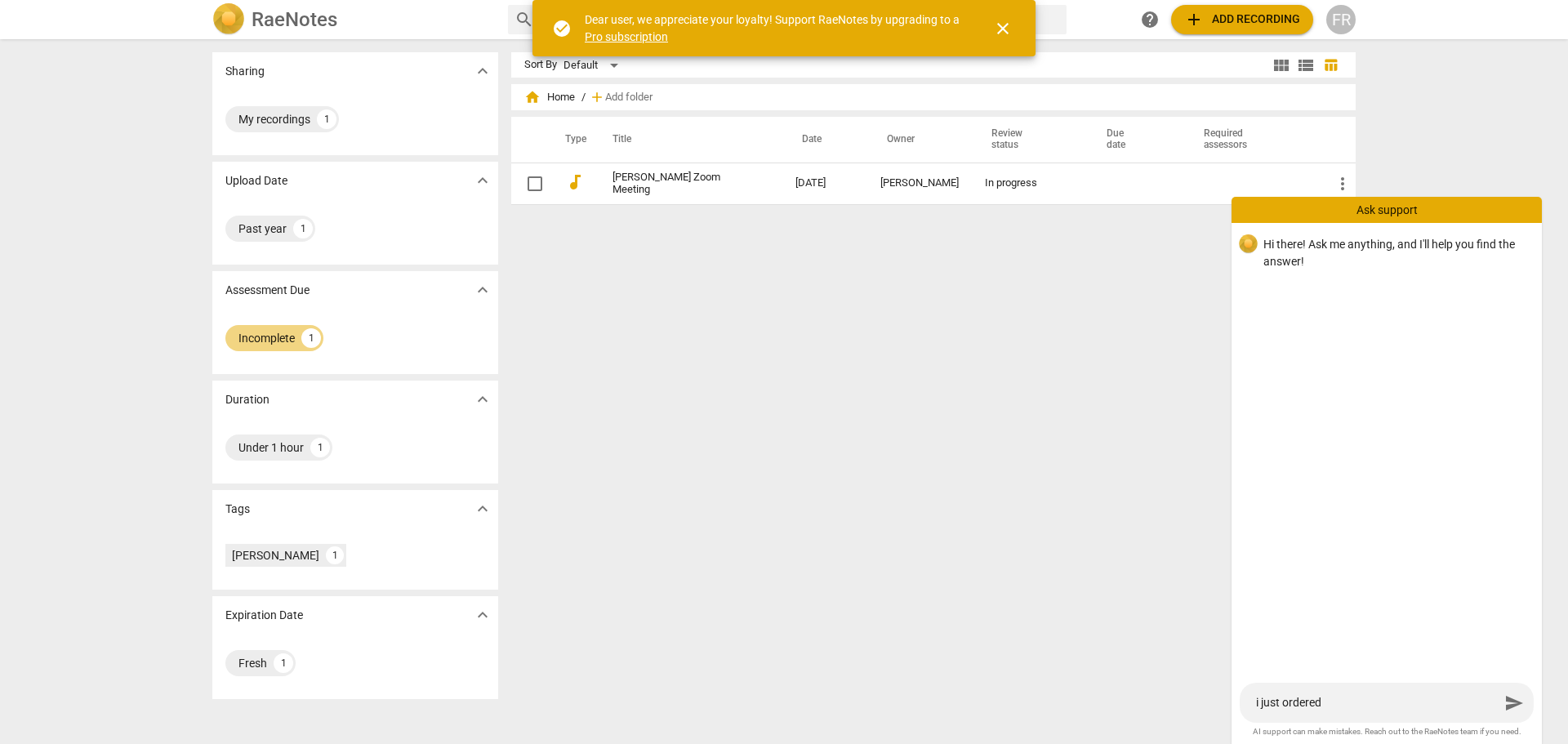
type textarea "i just ordered"
type textarea "i just ordered a"
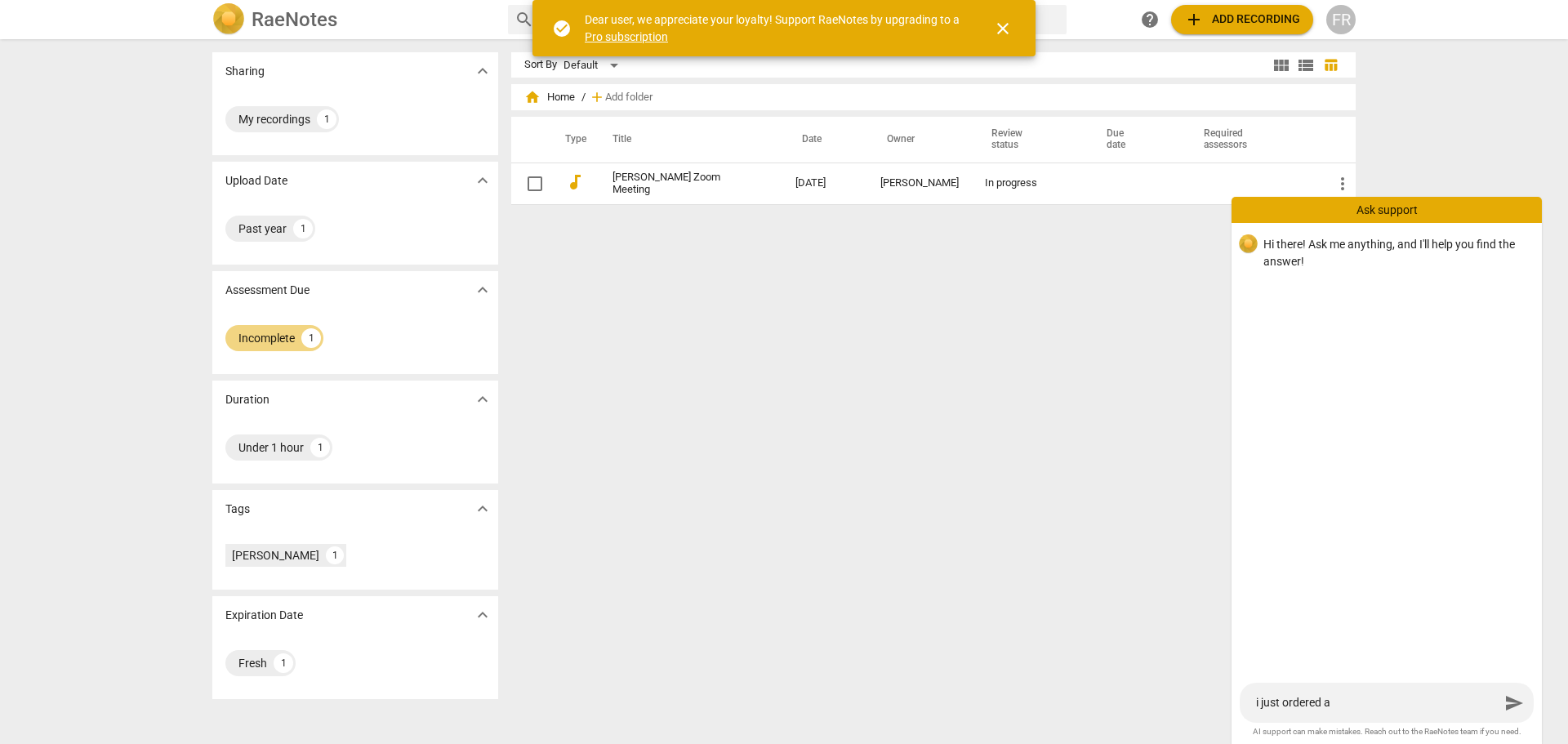
type textarea "i just ordered a"
type textarea "i just ordered a h"
type textarea "i just ordered a hu"
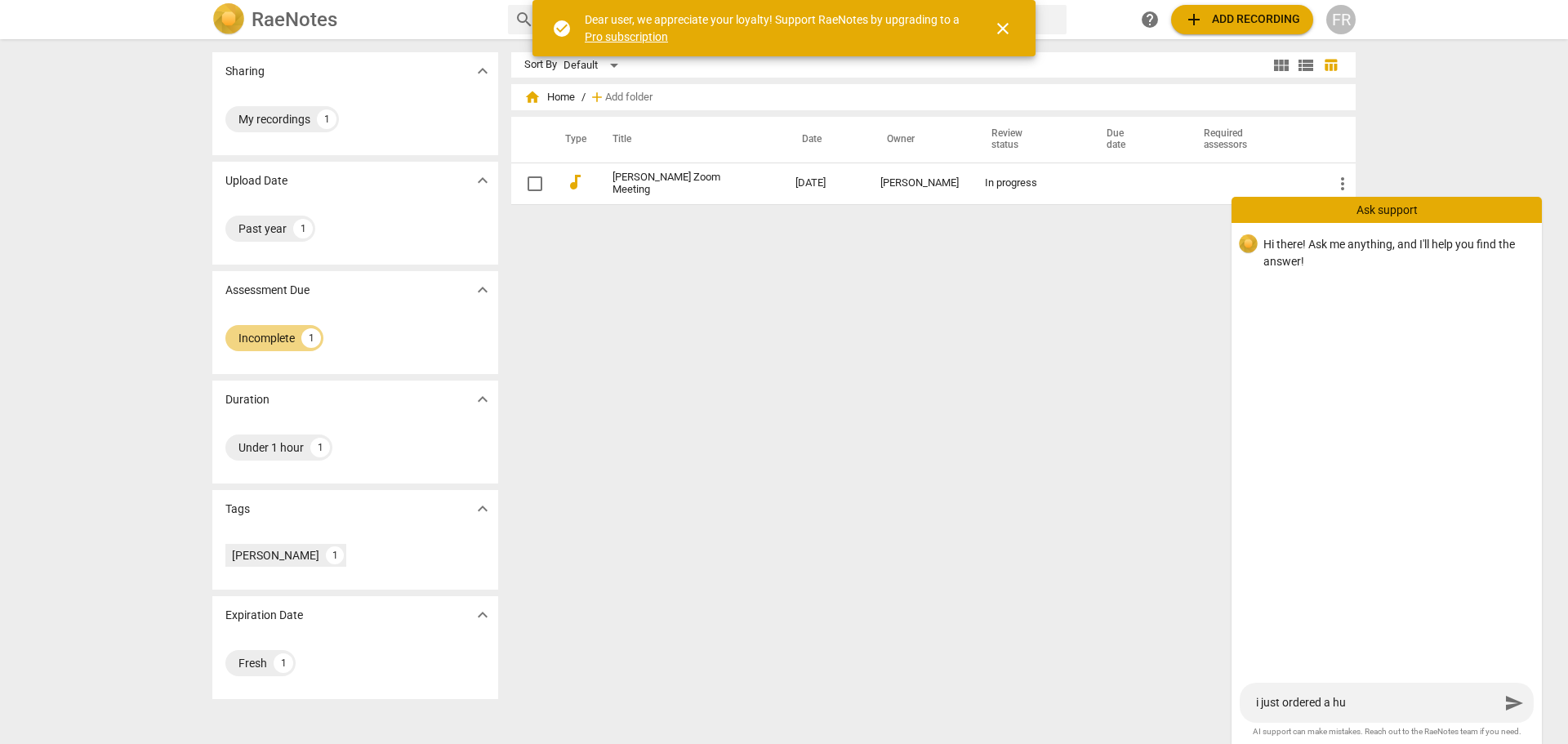
type textarea "i just ordered a hum"
type textarea "i just ordered a huma"
type textarea "i just ordered a human"
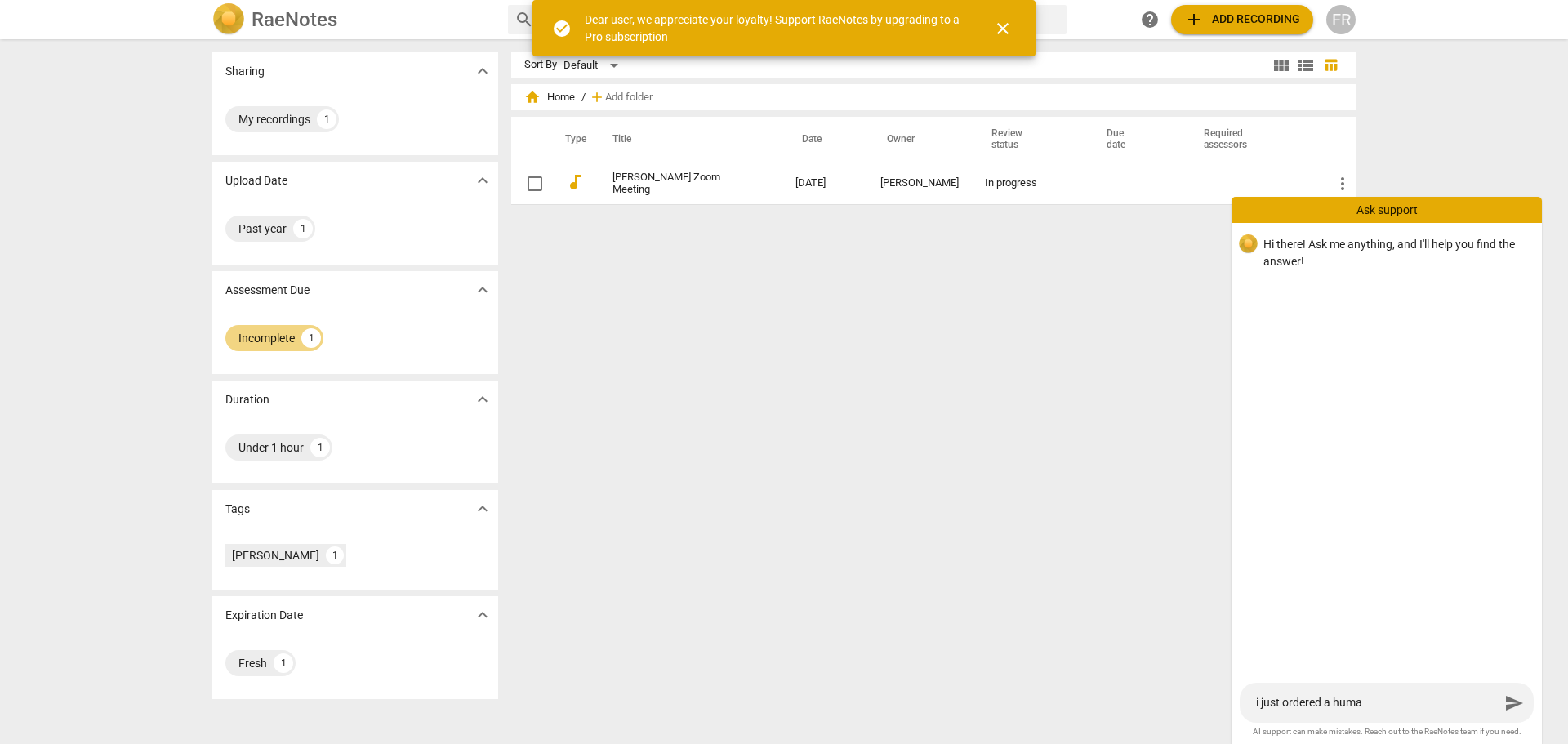
type textarea "i just ordered a human"
type textarea "i just ordered a human t"
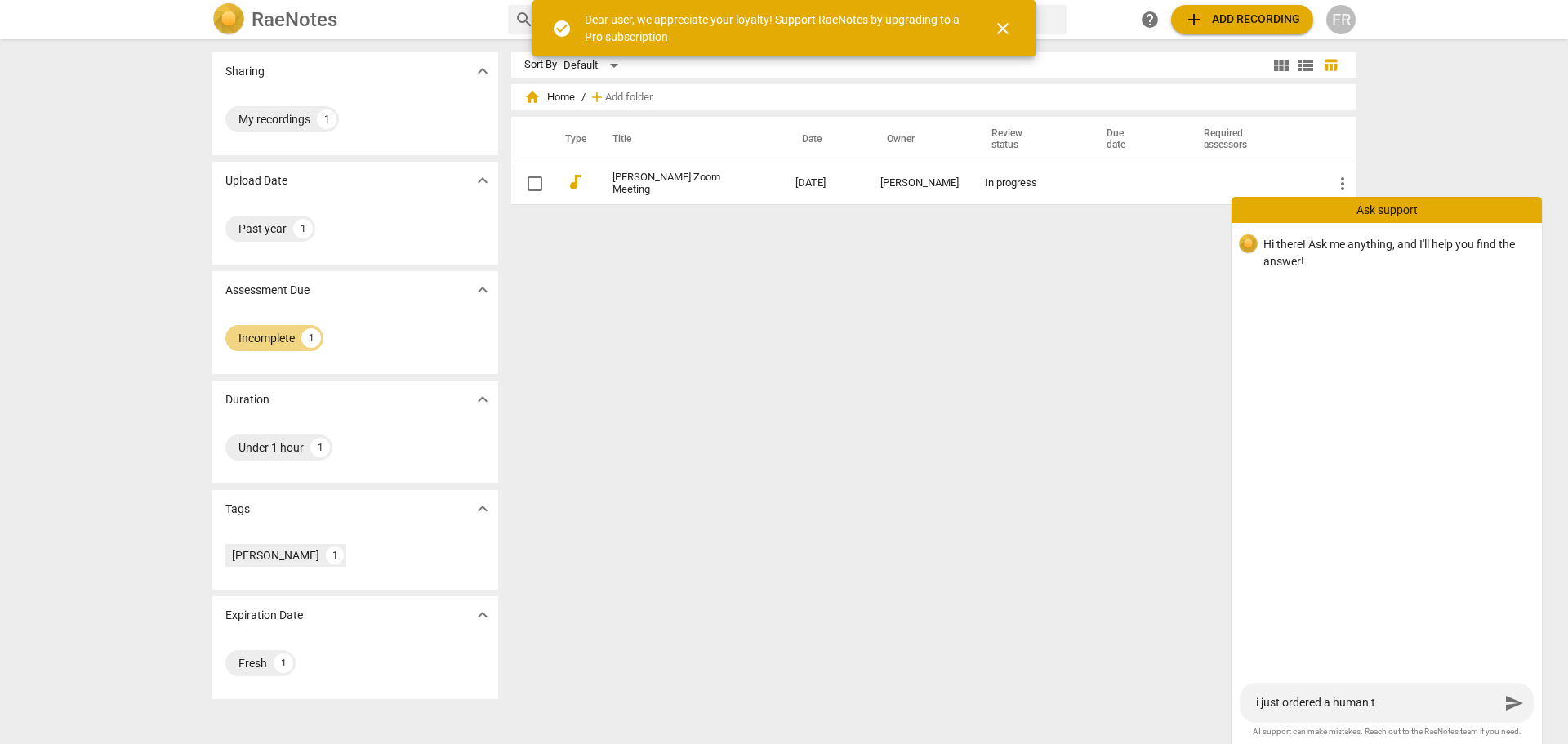
type textarea "i just ordered a human tr"
type textarea "i just ordered a human tra"
type textarea "i just ordered a human tran"
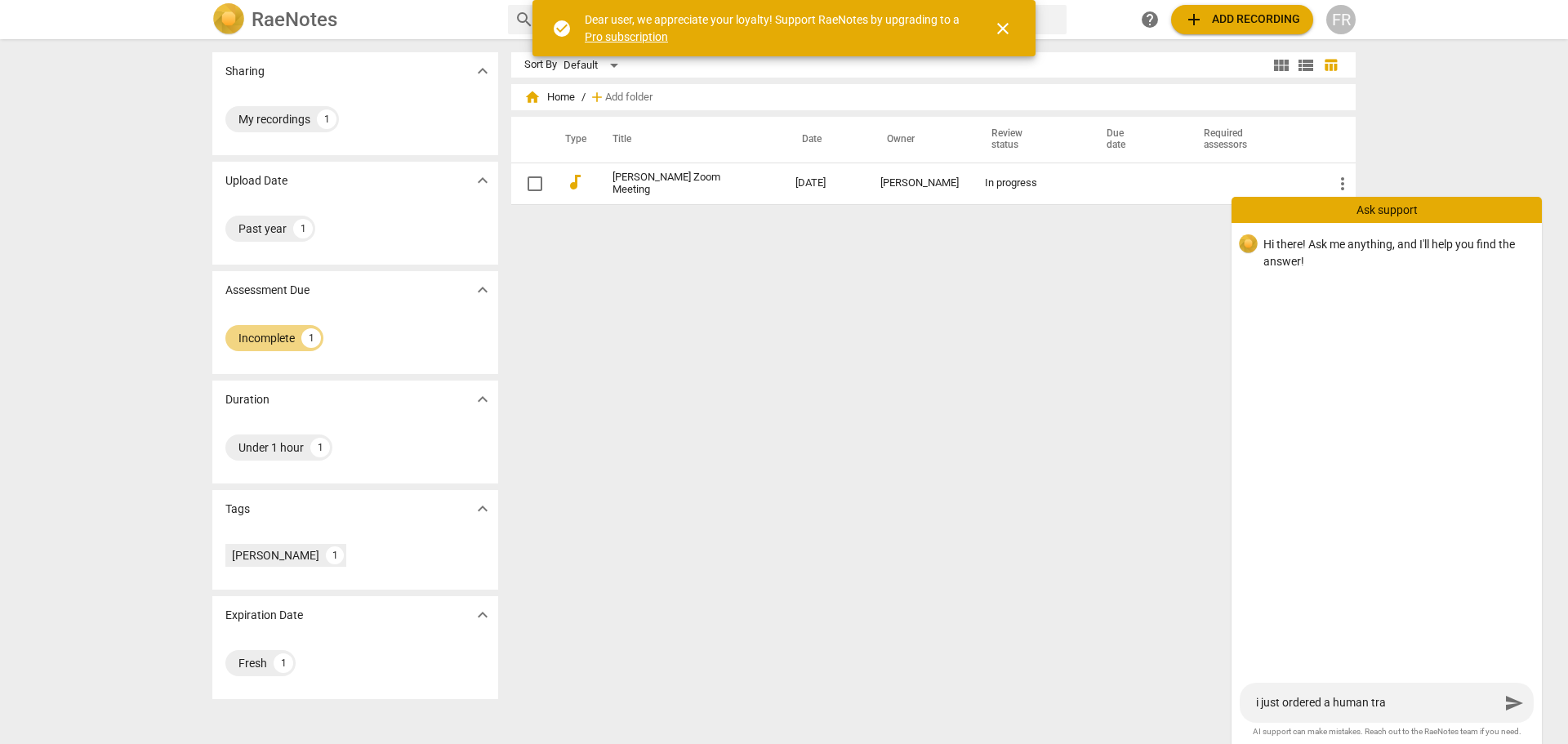
type textarea "i just ordered a human tran"
type textarea "i just ordered a human trans"
type textarea "i just ordered a human transc"
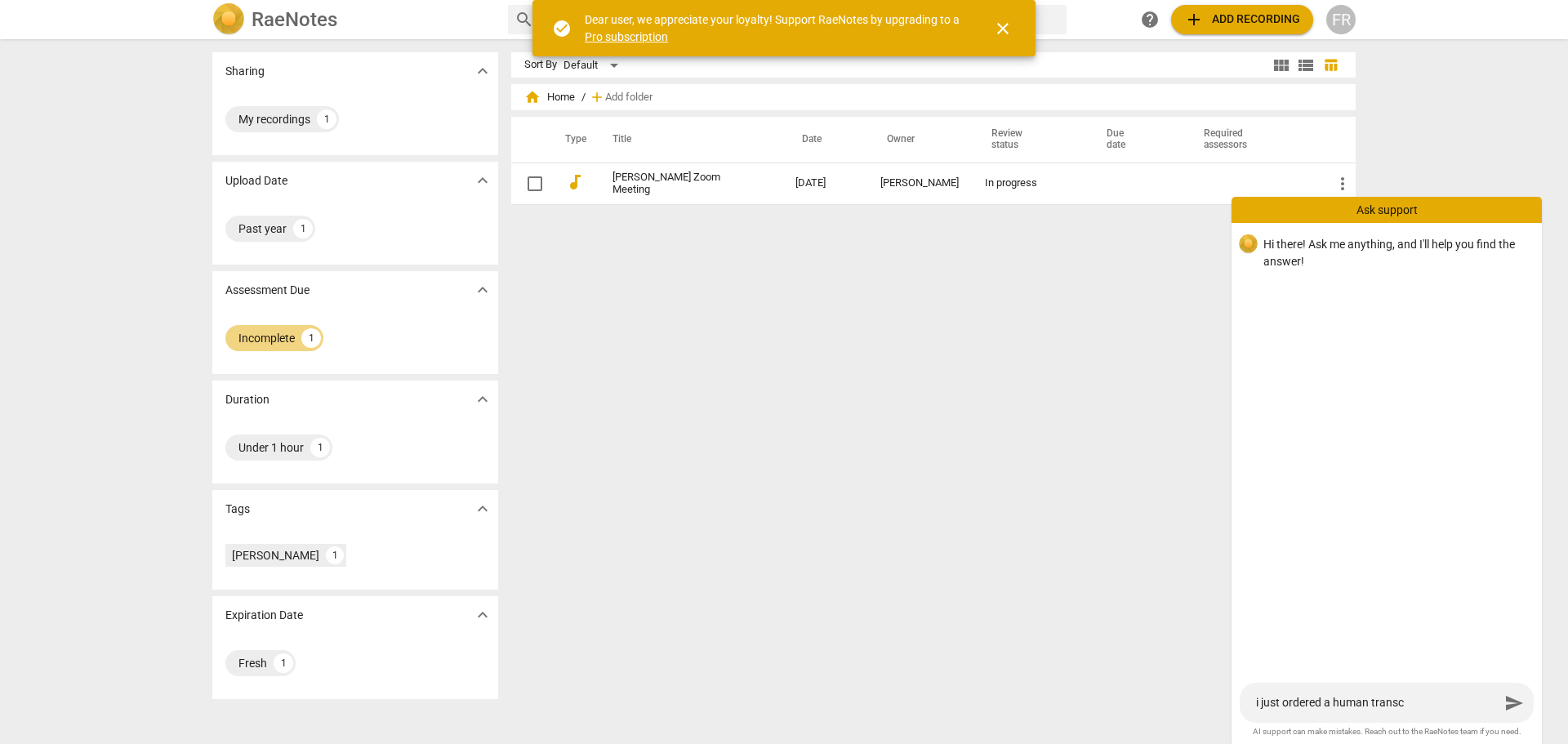
type textarea "i just ordered a human transcr"
type textarea "i just ordered a human transcri"
type textarea "i just ordered a human transcrip"
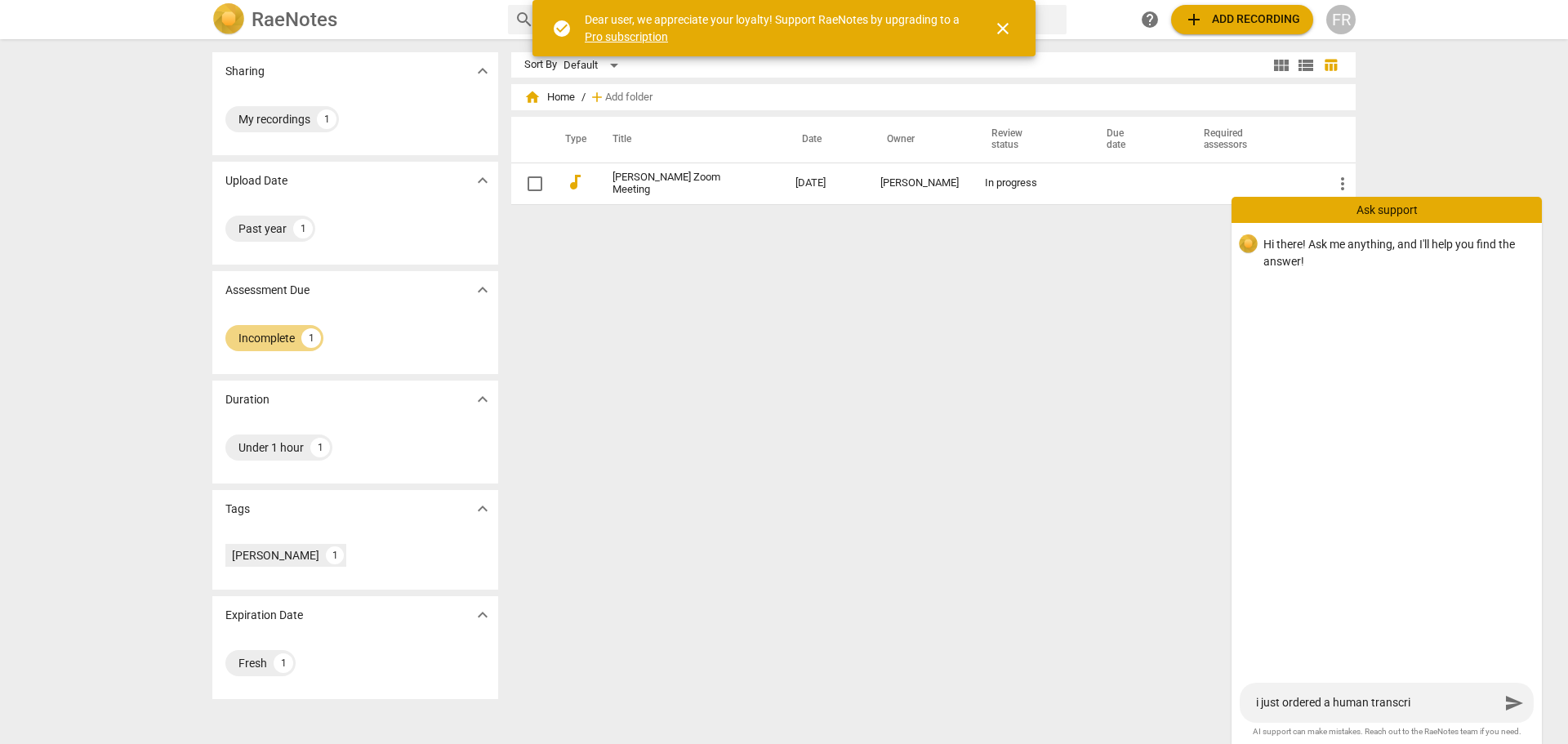
type textarea "i just ordered a human transcrip"
type textarea "i just ordered a human transcript"
type textarea "i just ordered a human transcript."
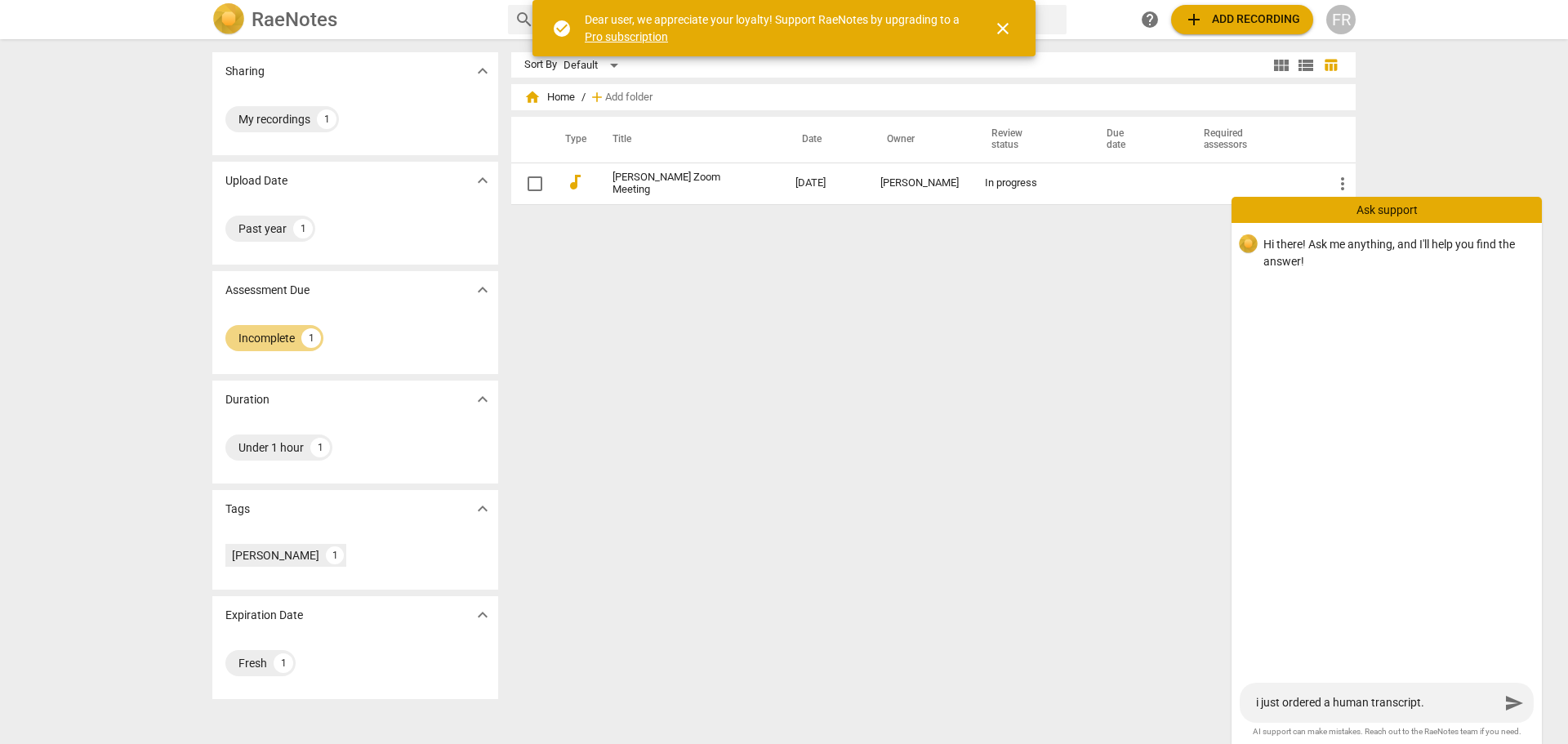
type textarea "i just ordered a human transcript."
type textarea "i just ordered a human transcript. W"
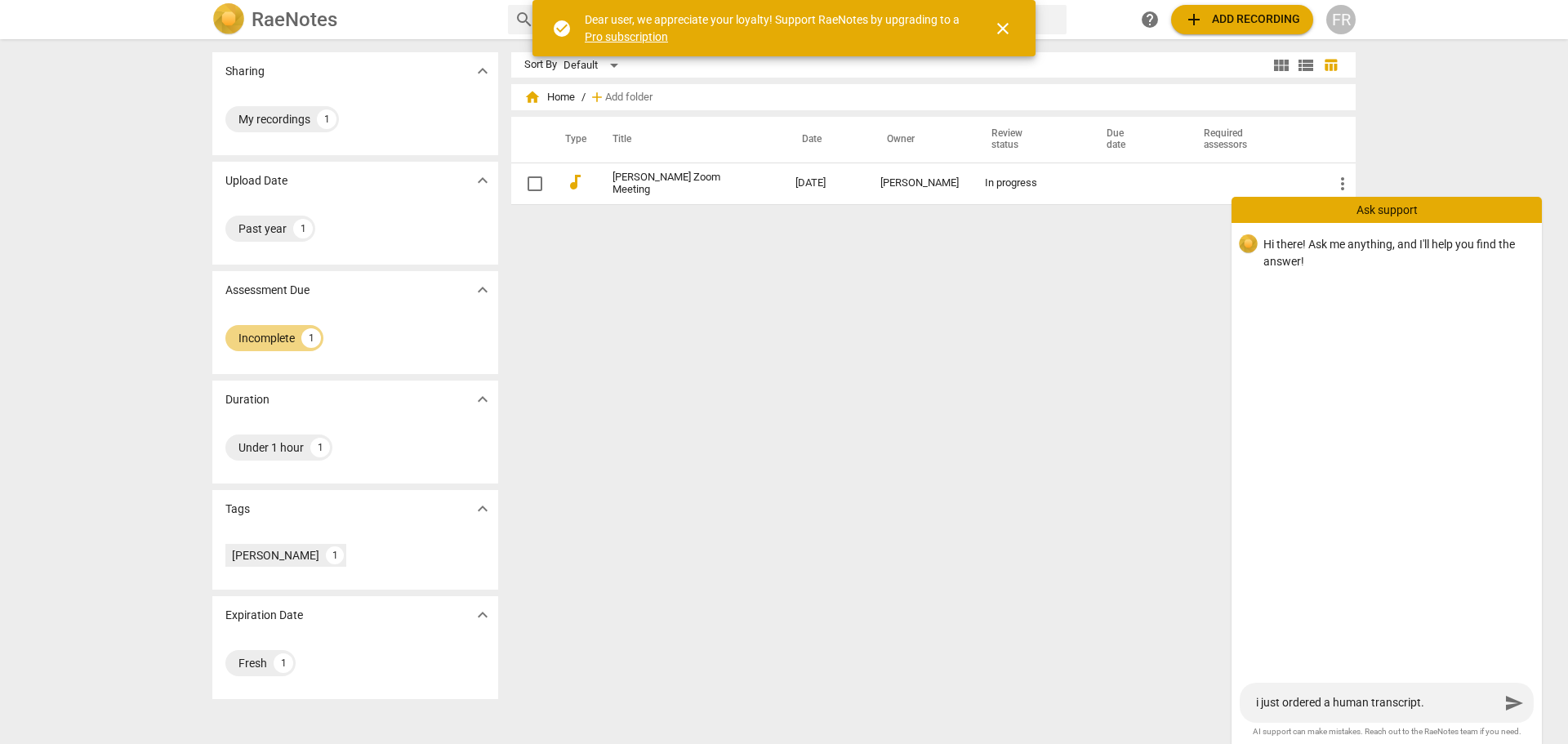
type textarea "i just ordered a human transcript. W"
type textarea "i just ordered a human transcript. Wh"
type textarea "i just ordered a human transcript. Whe"
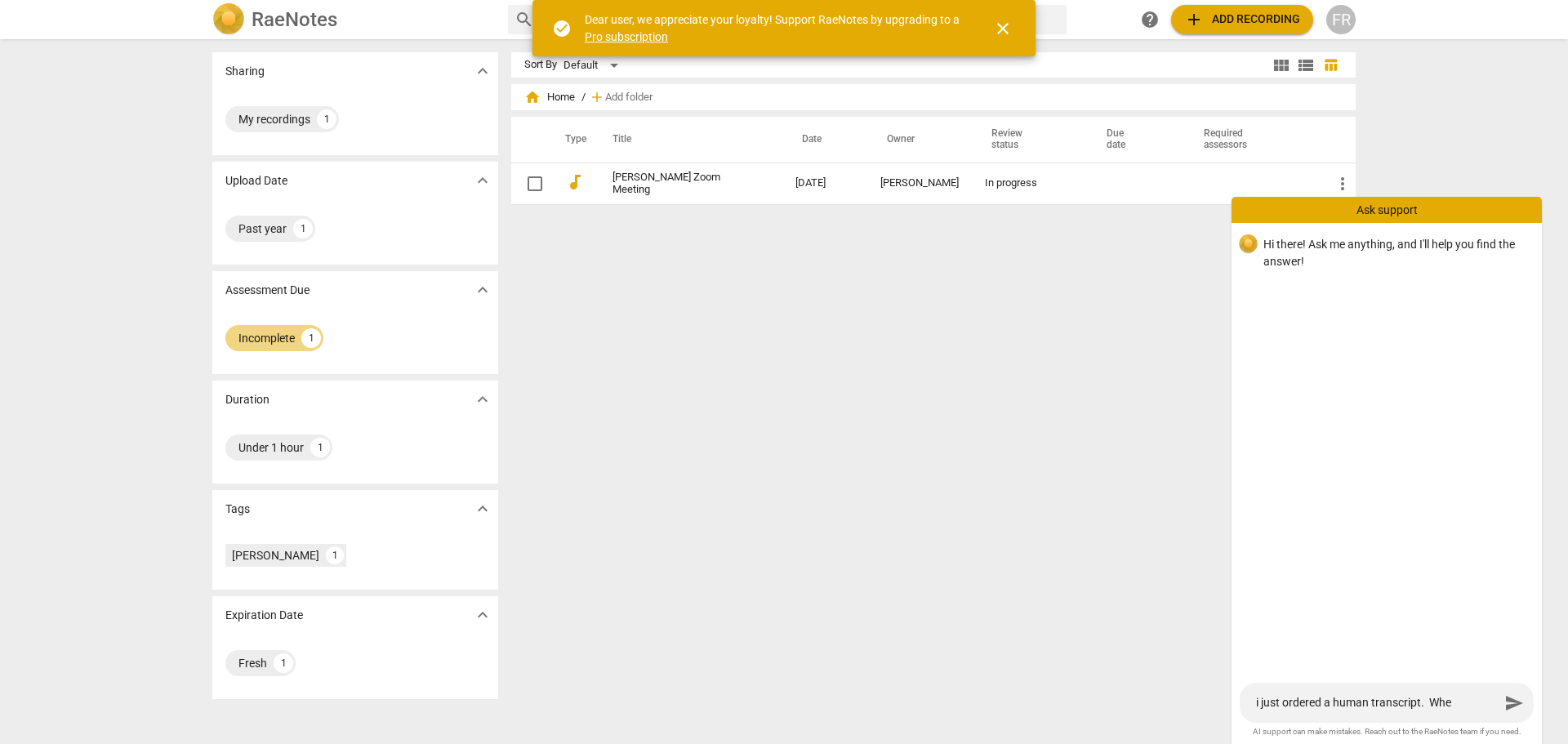
type textarea "i just ordered a human transcript. When"
type textarea "i just ordered a human transcript. When d"
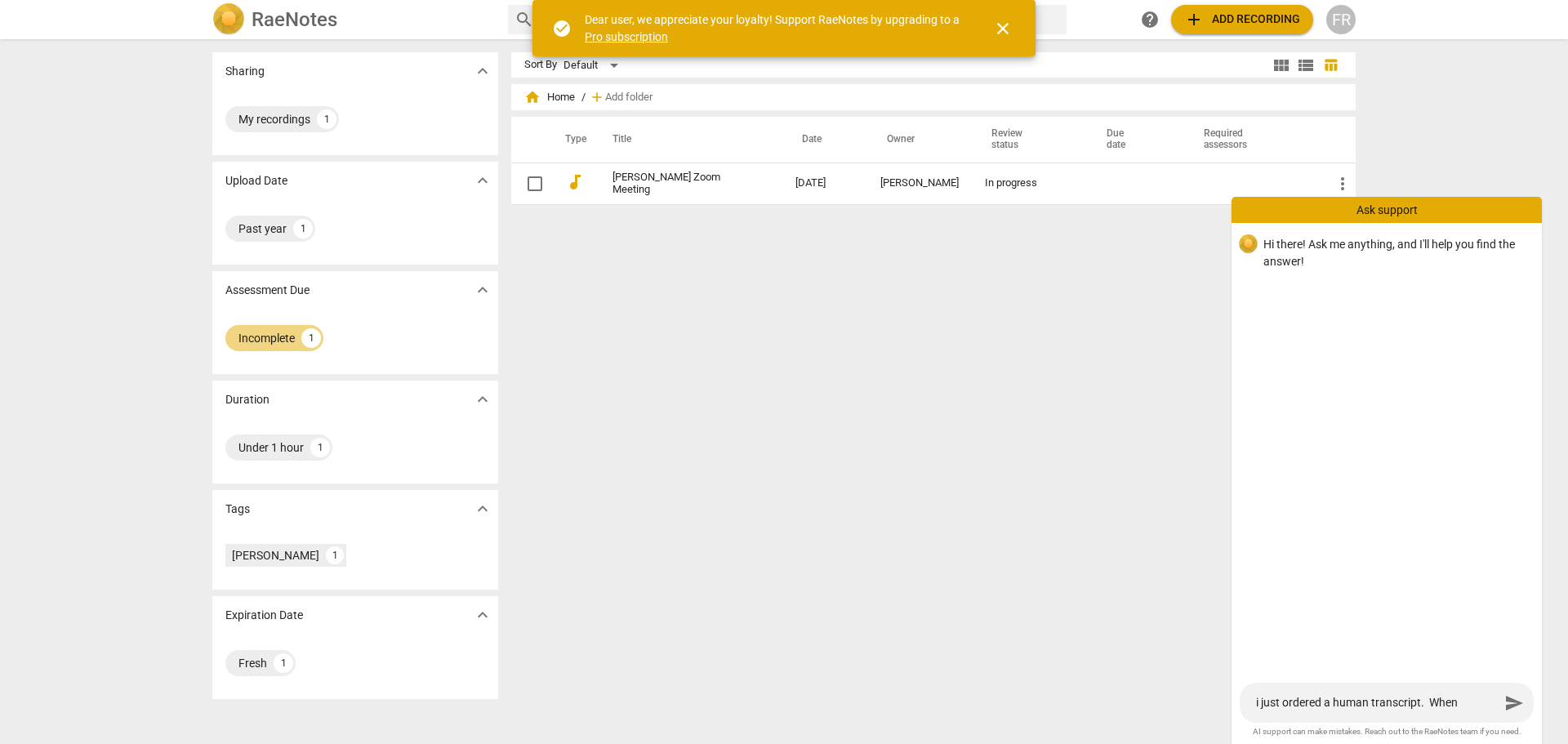
type textarea "i just ordered a human transcript. When d"
type textarea "i just ordered a human transcript. When do"
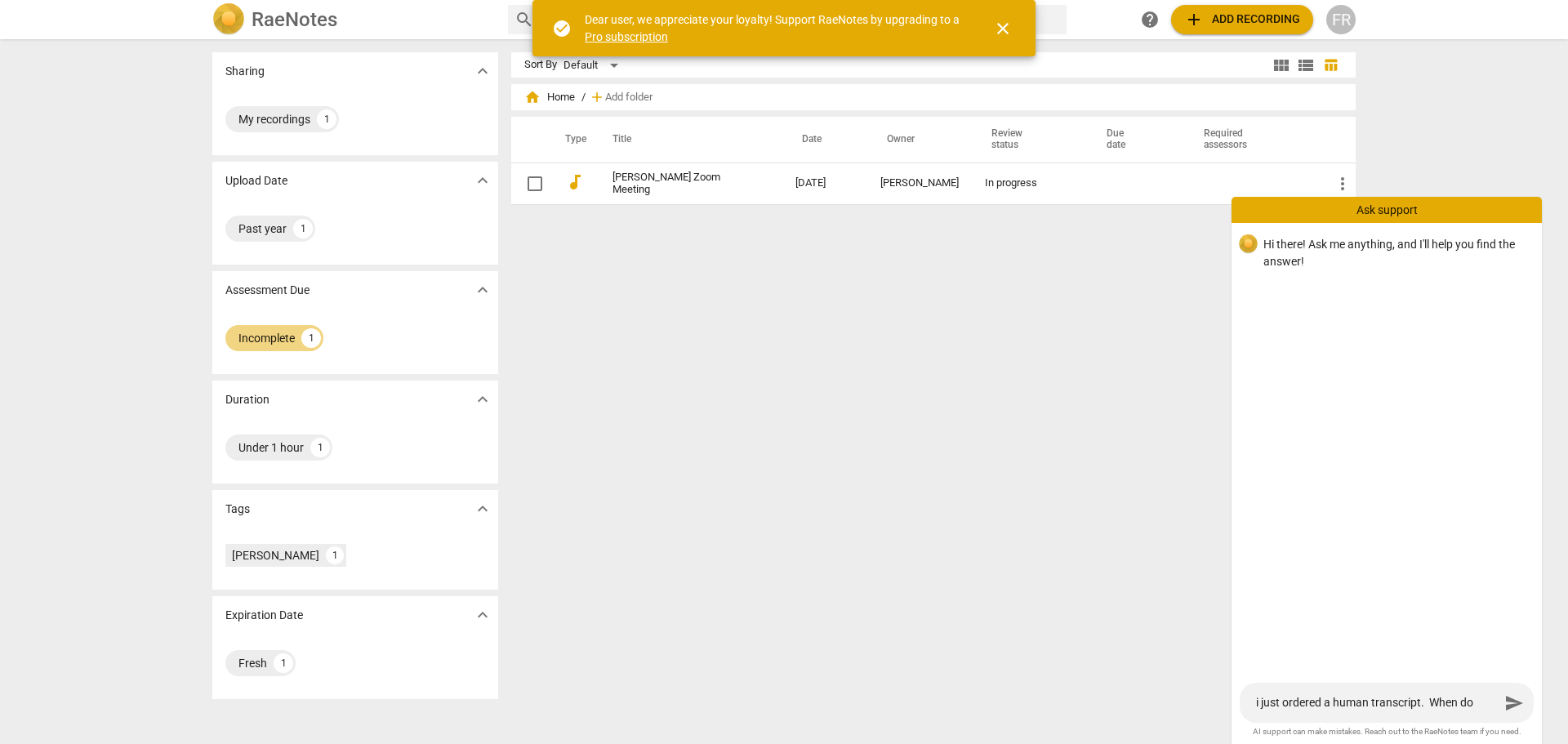
type textarea "i just ordered a human transcript. When do I"
type textarea "i just ordered a human transcript. When do I i"
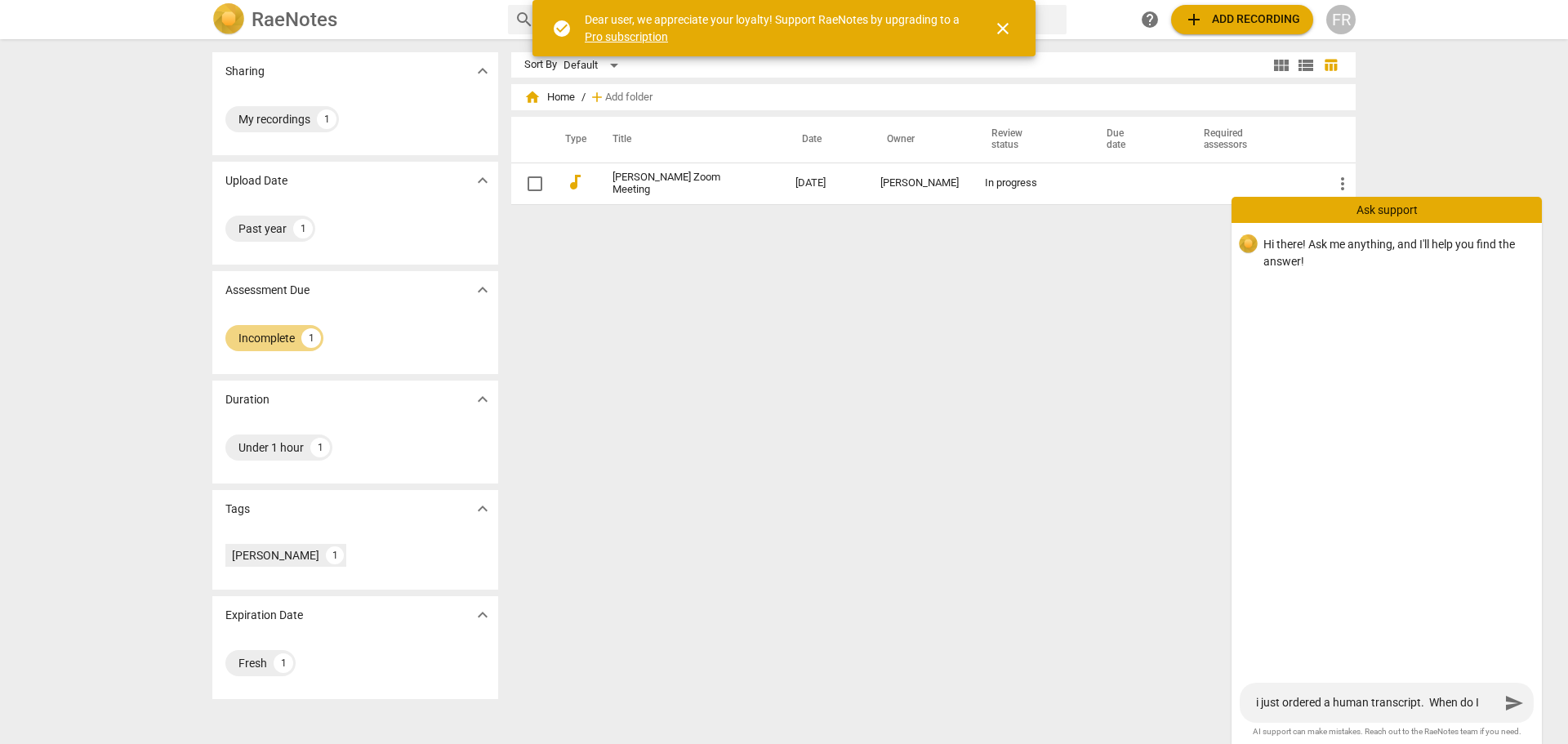
type textarea "i just ordered a human transcript. When do I i"
type textarea "i just ordered a human transcript. When do I in"
type textarea "i just ordered a human transcript. When do I inp"
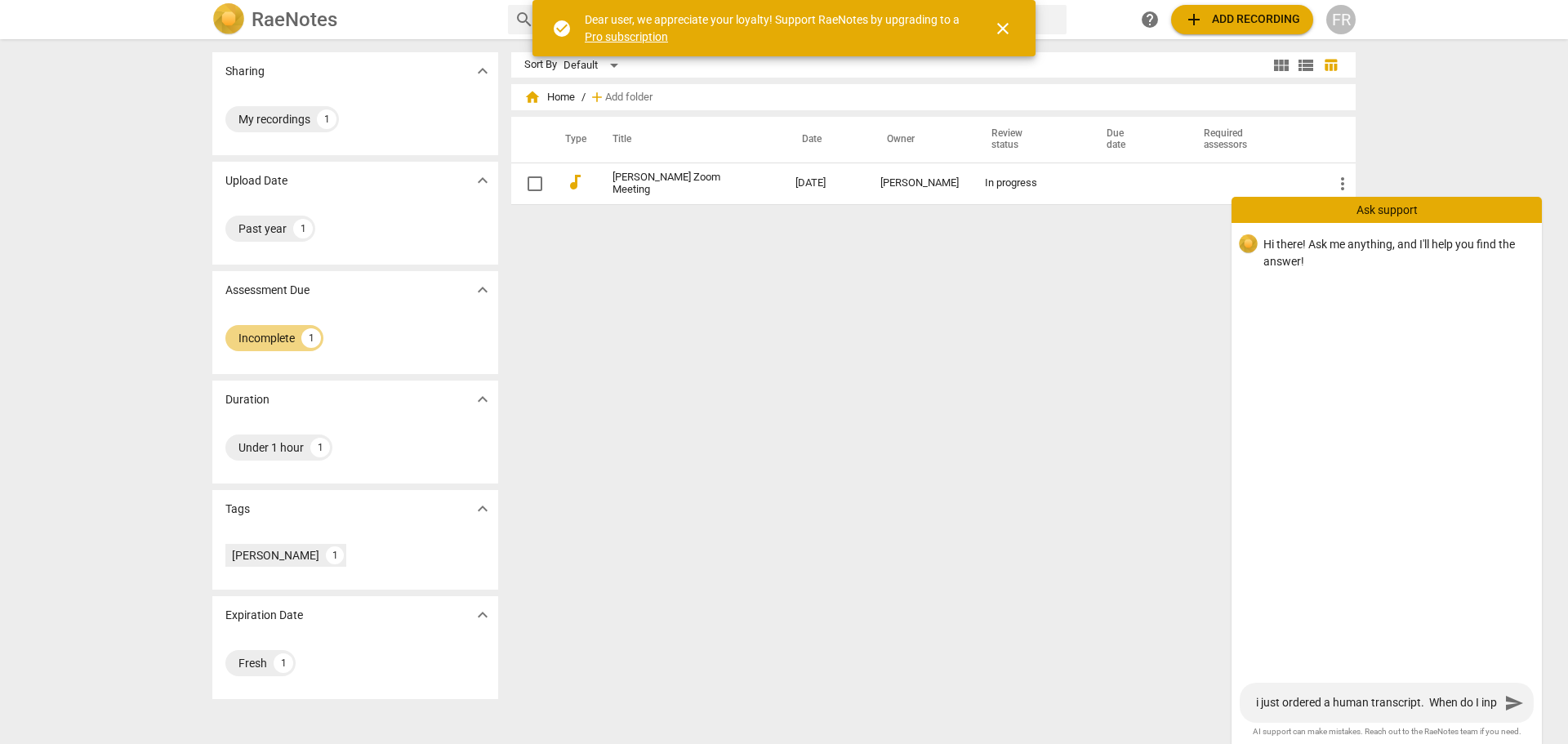
type textarea "i just ordered a human transcript. When do I inpu"
type textarea "i just ordered a human transcript. When do I input"
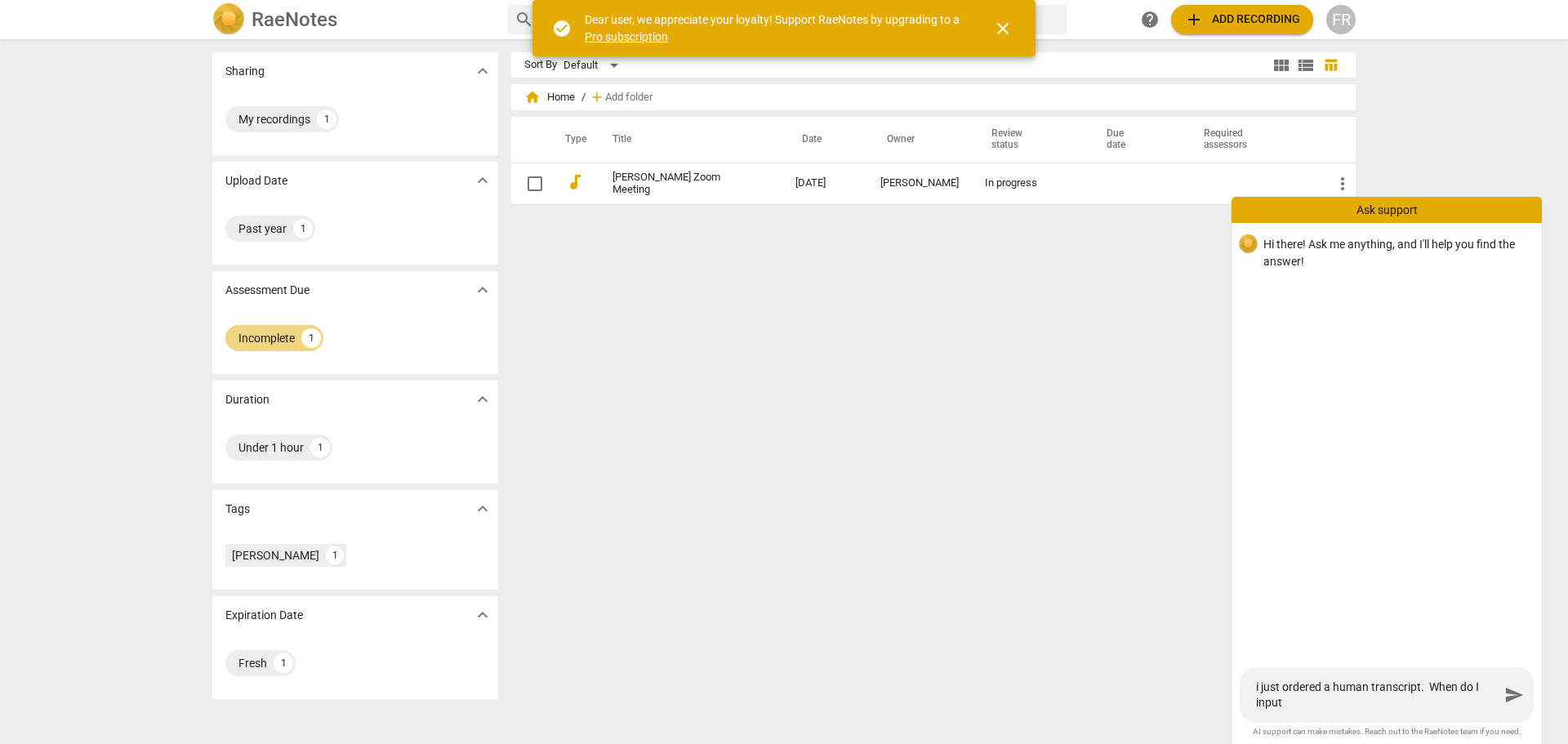
type textarea "i just ordered a human transcript. When do I input"
type textarea "i just ordered a human transcript. When do I input t"
type textarea "i just ordered a human transcript. When do I input th"
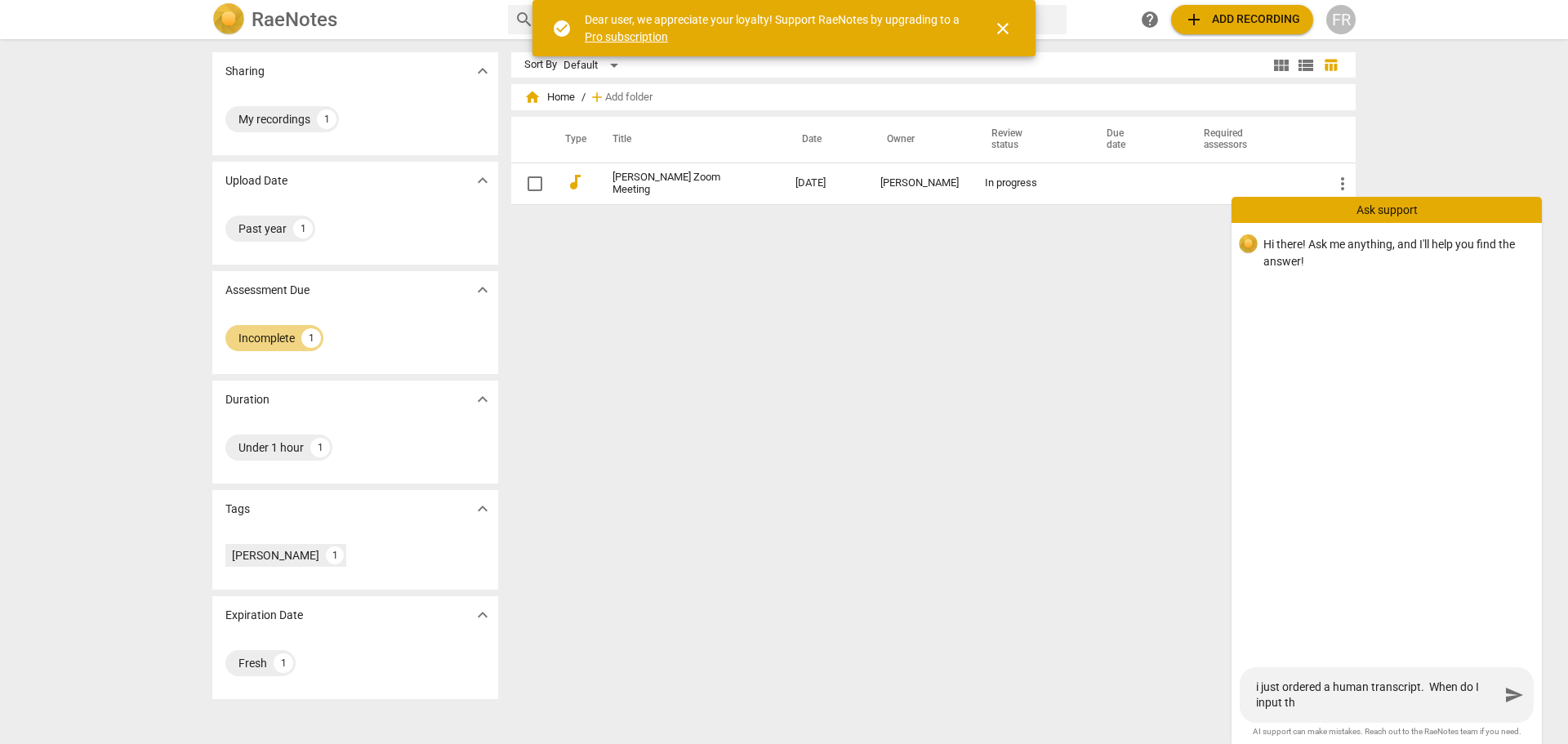
type textarea "i just ordered a human transcript. When do I input the"
type textarea "i just ordered a human transcript. When do I input the s"
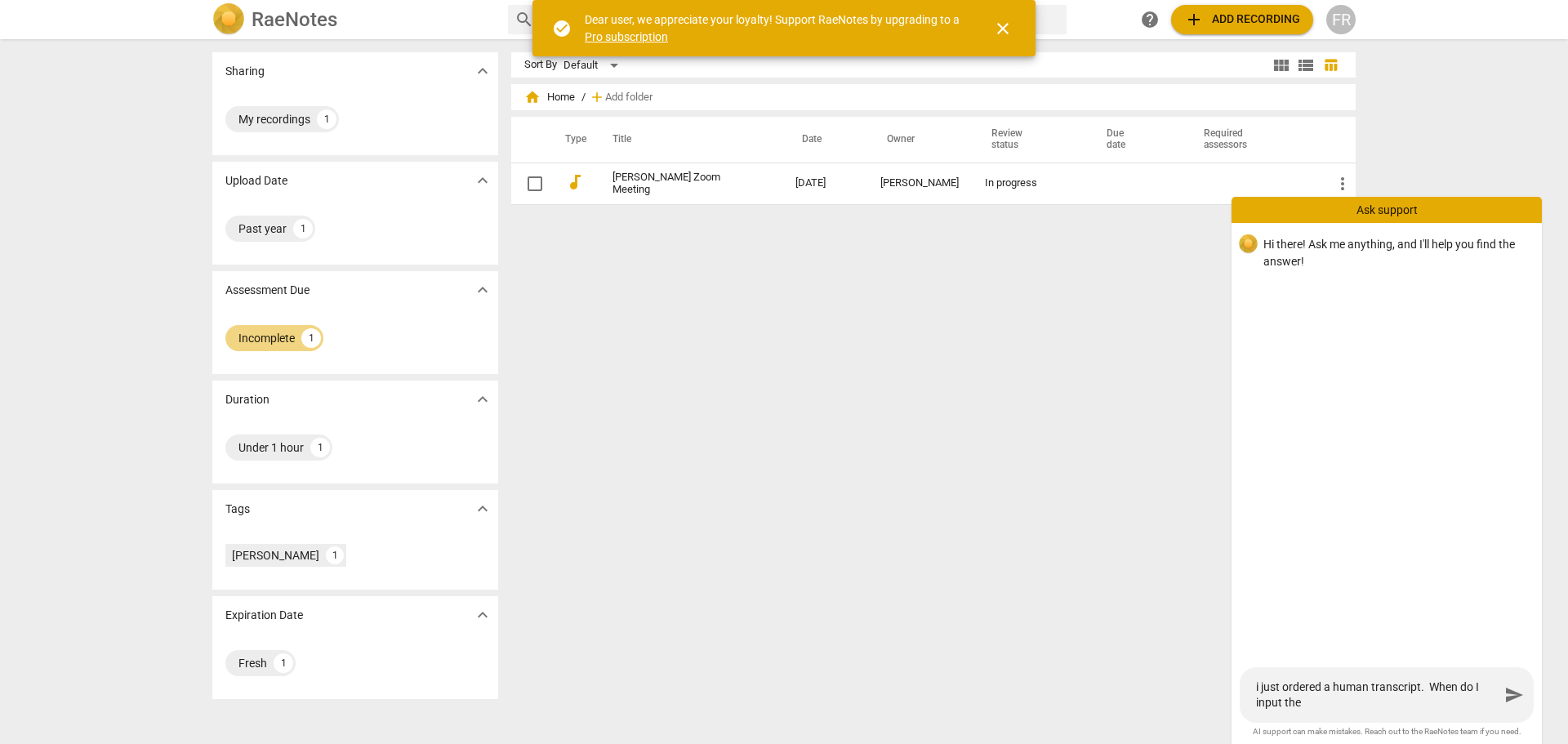
type textarea "i just ordered a human transcript. When do I input the s"
type textarea "i just ordered a human transcript. When do I input the sp"
type textarea "i just ordered a human transcript. When do I input the spe"
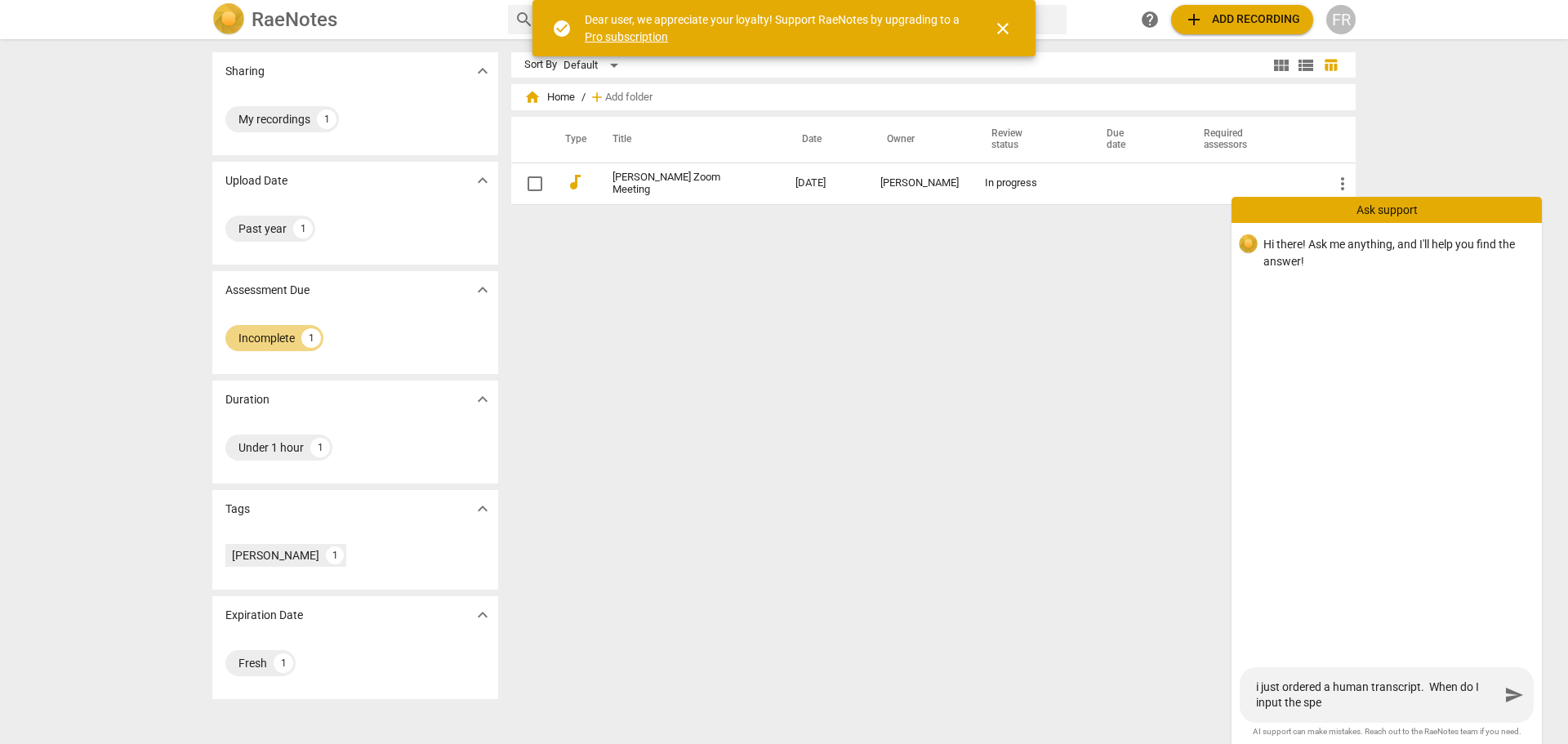
type textarea "i just ordered a human transcript. When do I input the spea"
type textarea "i just ordered a human transcript. When do I input the speak"
type textarea "i just ordered a human transcript. When do I input the speake"
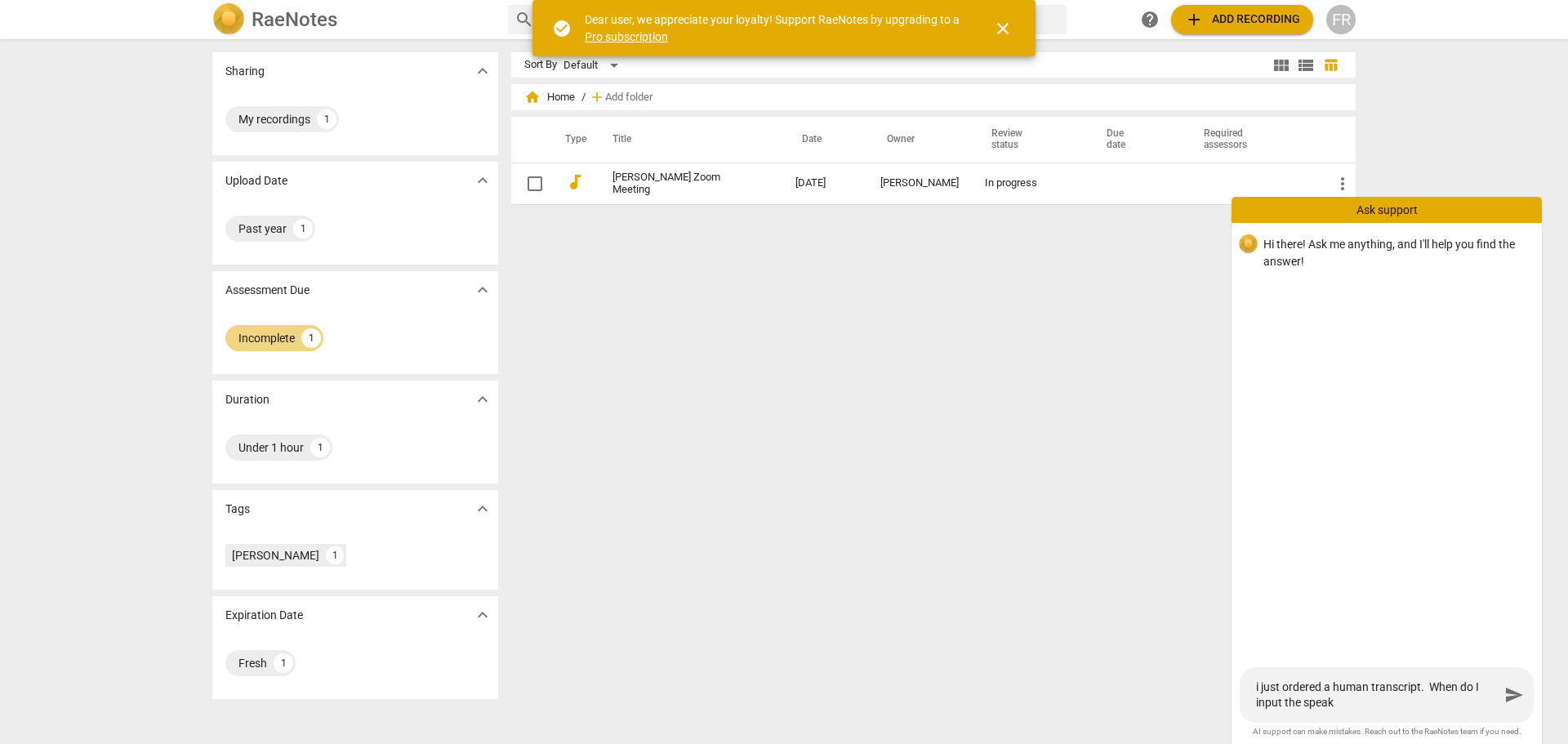
type textarea "i just ordered a human transcript. When do I input the speake"
type textarea "i just ordered a human transcript. When do I input the speaker"
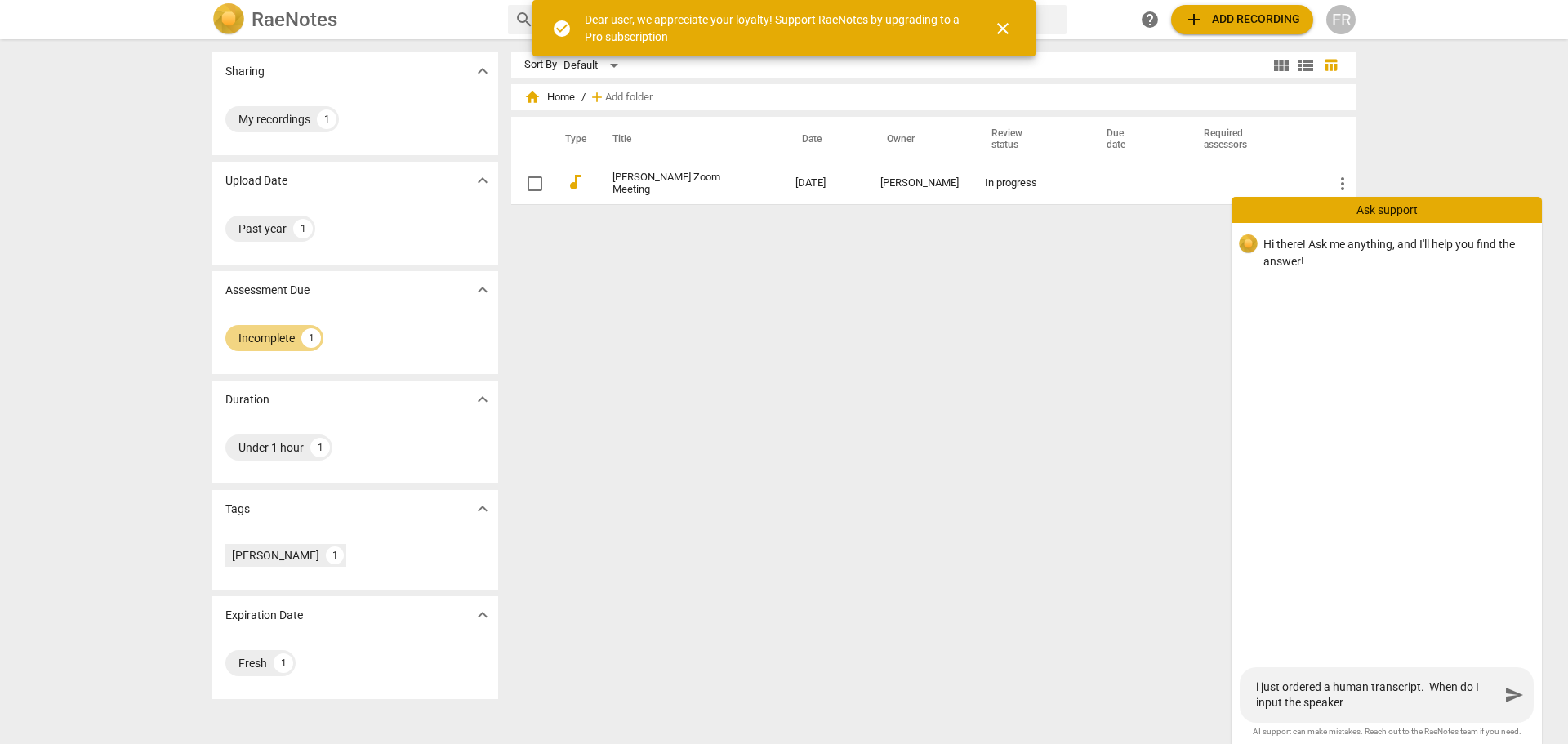
type textarea "i just ordered a human transcript. When do I input the speaker t"
type textarea "i just ordered a human transcript. When do I input the speaker ti"
type textarea "i just ordered a human transcript. When do I input the speaker tit"
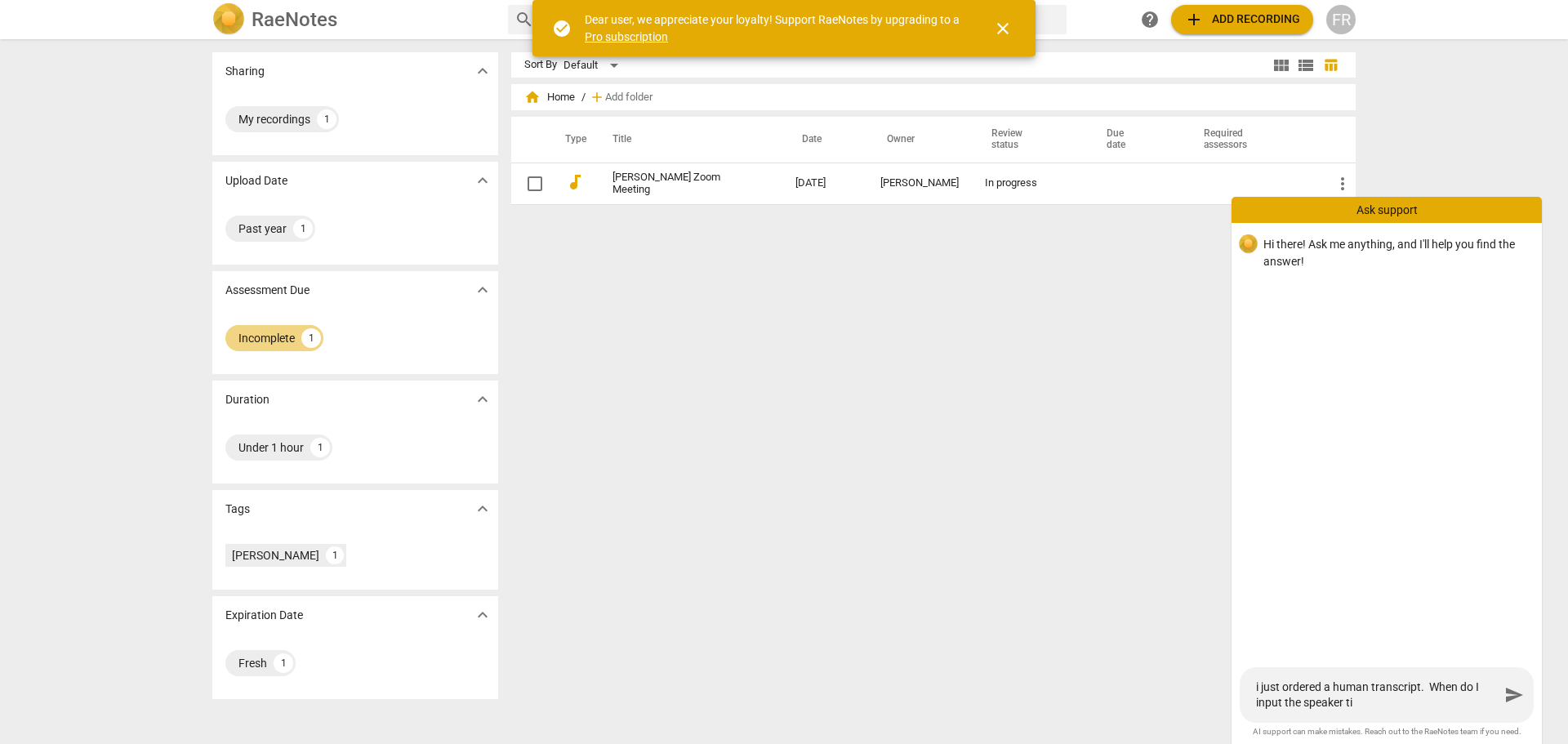
type textarea "i just ordered a human transcript. When do I input the speaker tit"
type textarea "i just ordered a human transcript. When do I input the speaker titl"
type textarea "i just ordered a human transcript. When do I input the speaker title"
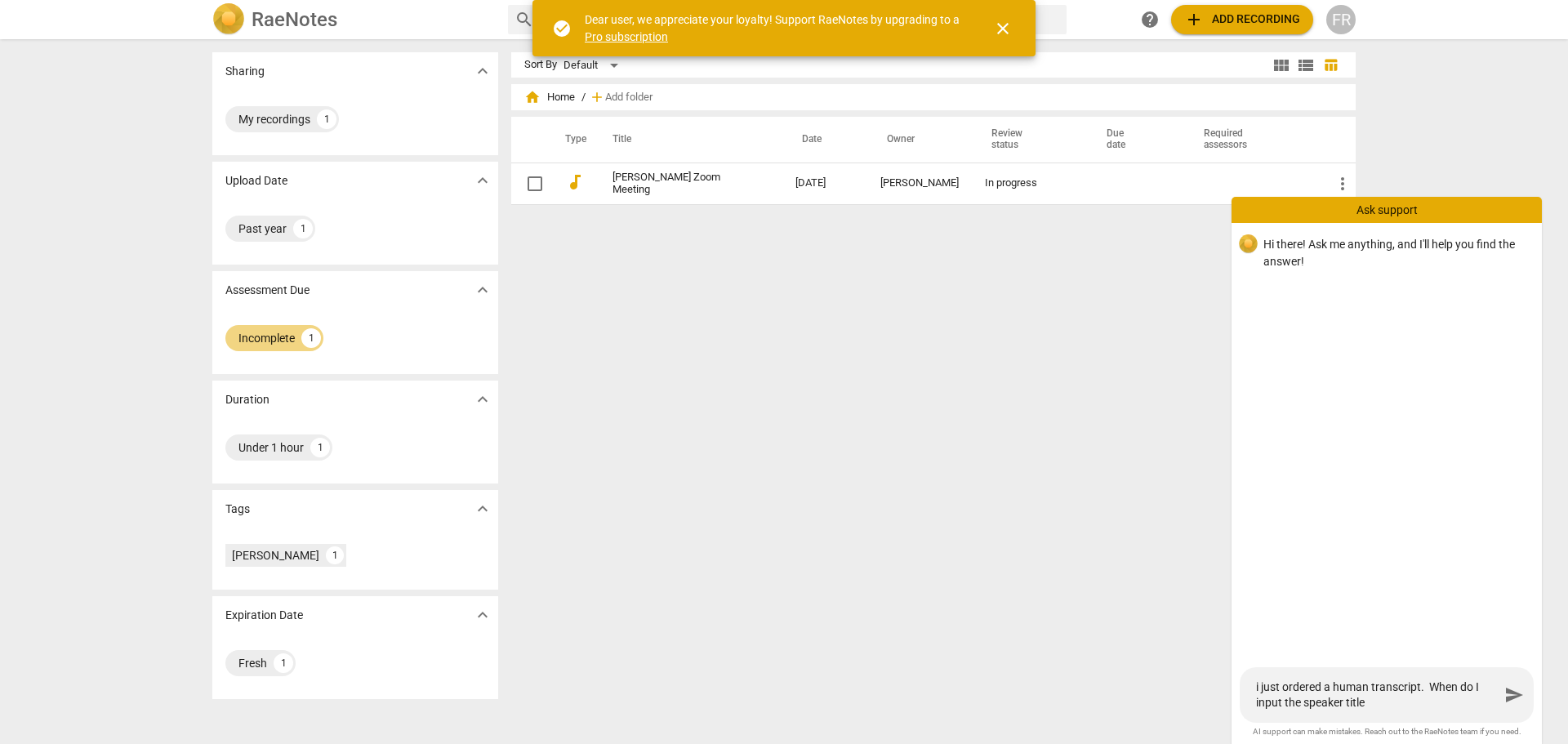
type textarea "i just ordered a human transcript. When do I input the speaker titles"
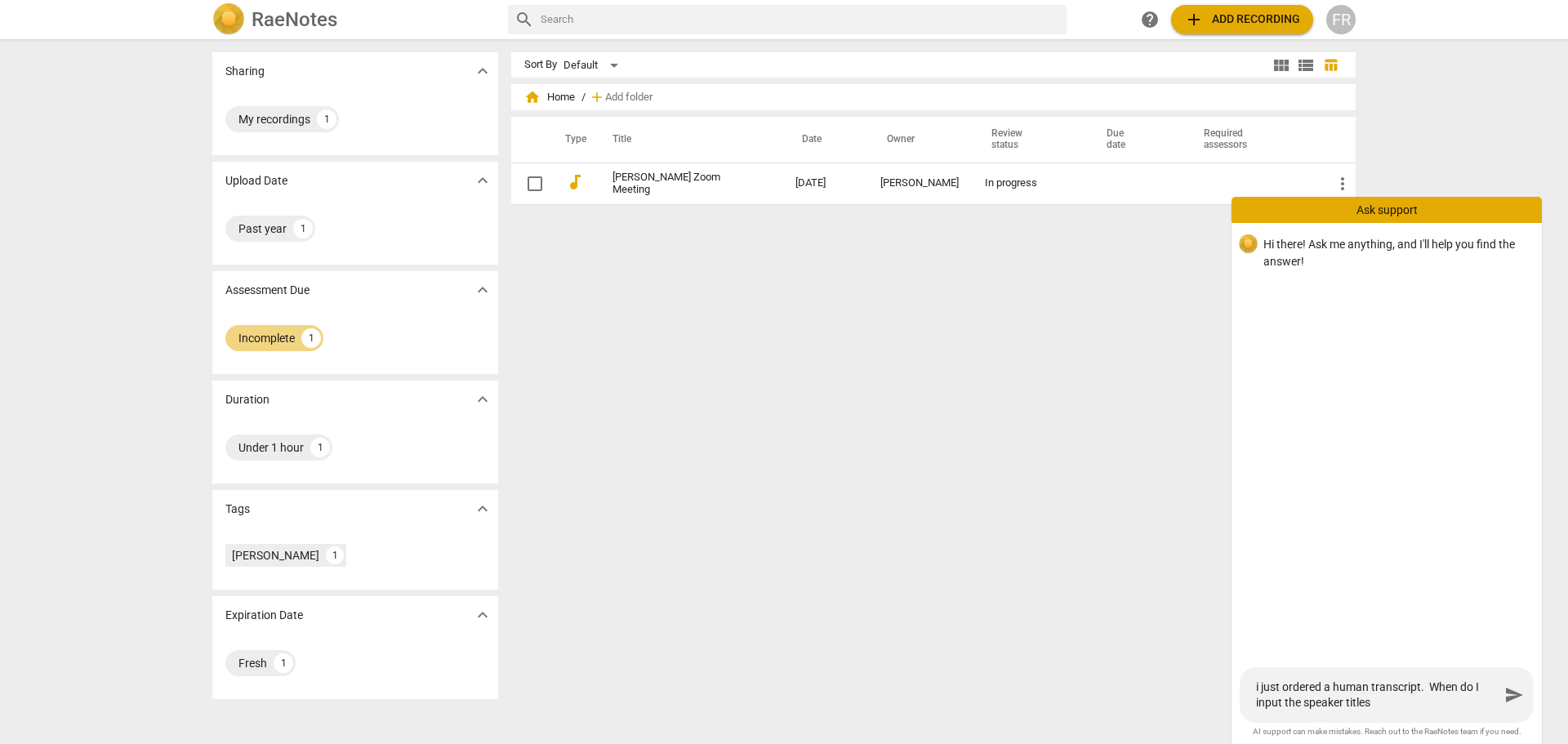
type textarea "i just ordered a human transcript. When do I input the speaker titles"
click at [1509, 694] on span "send" at bounding box center [1514, 695] width 20 height 20
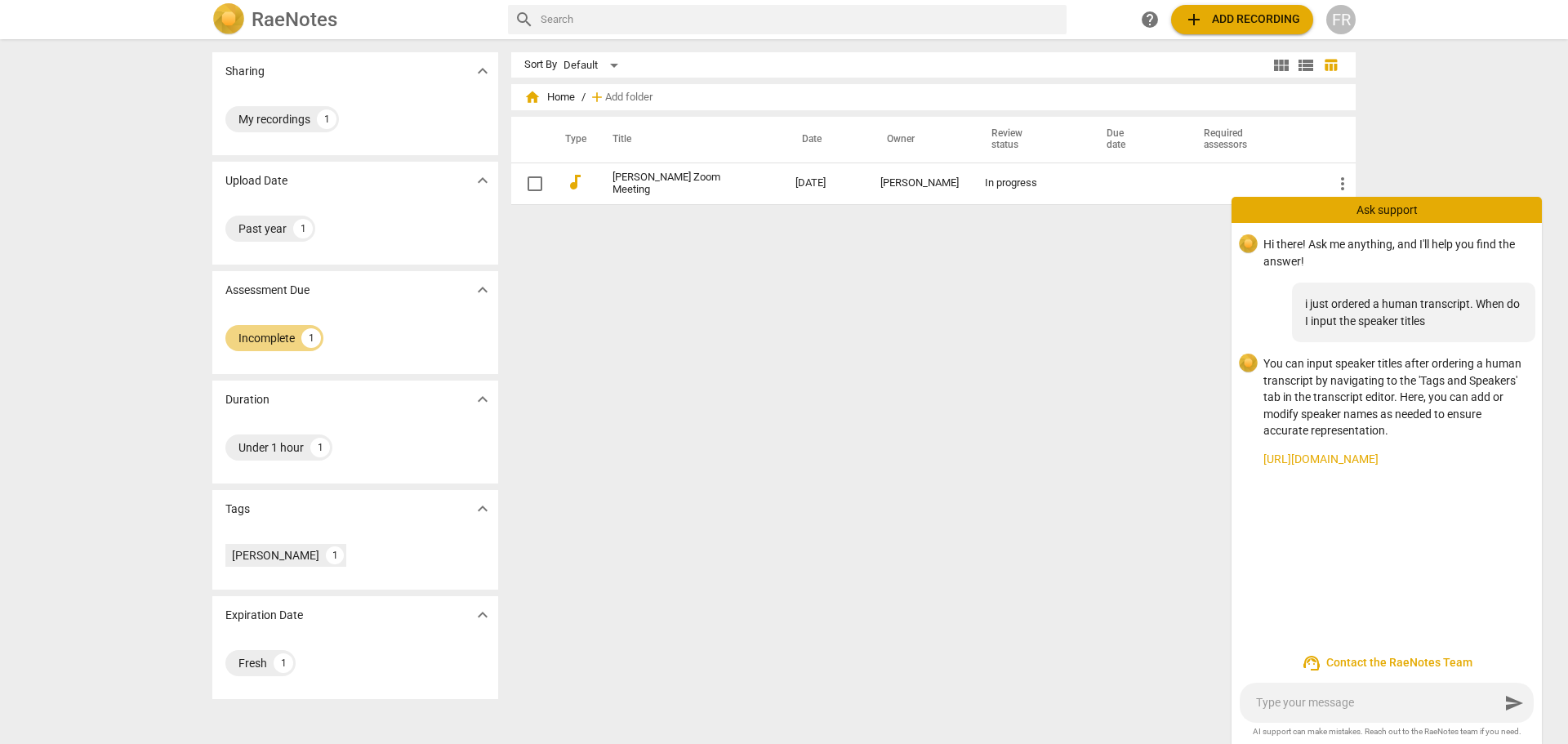
click at [1305, 455] on link "https://raenotes.com/help/transcription_rename.html" at bounding box center [1395, 459] width 266 height 17
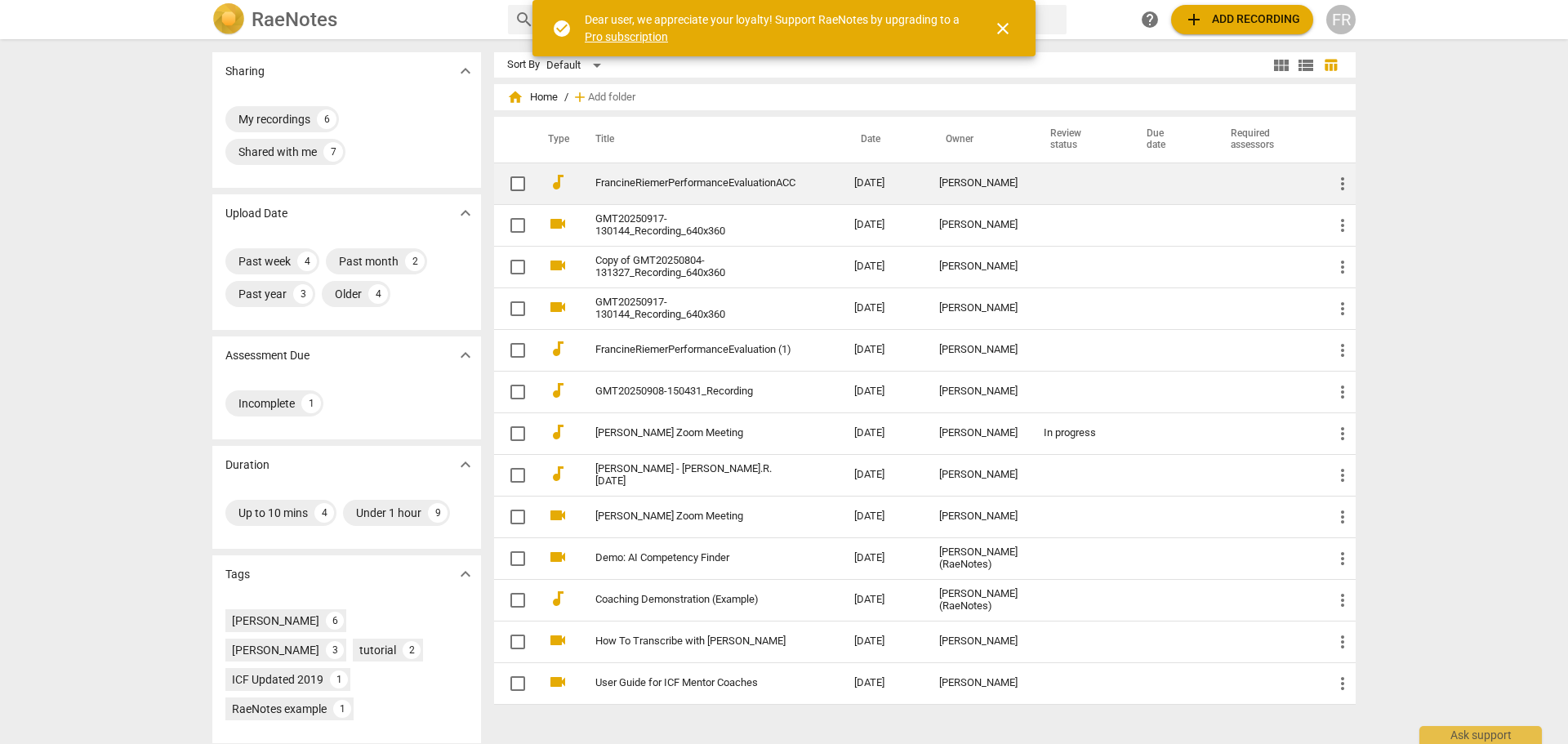
click at [673, 183] on link "FrancineRiemerPerformanceEvaluationACC" at bounding box center [695, 183] width 200 height 12
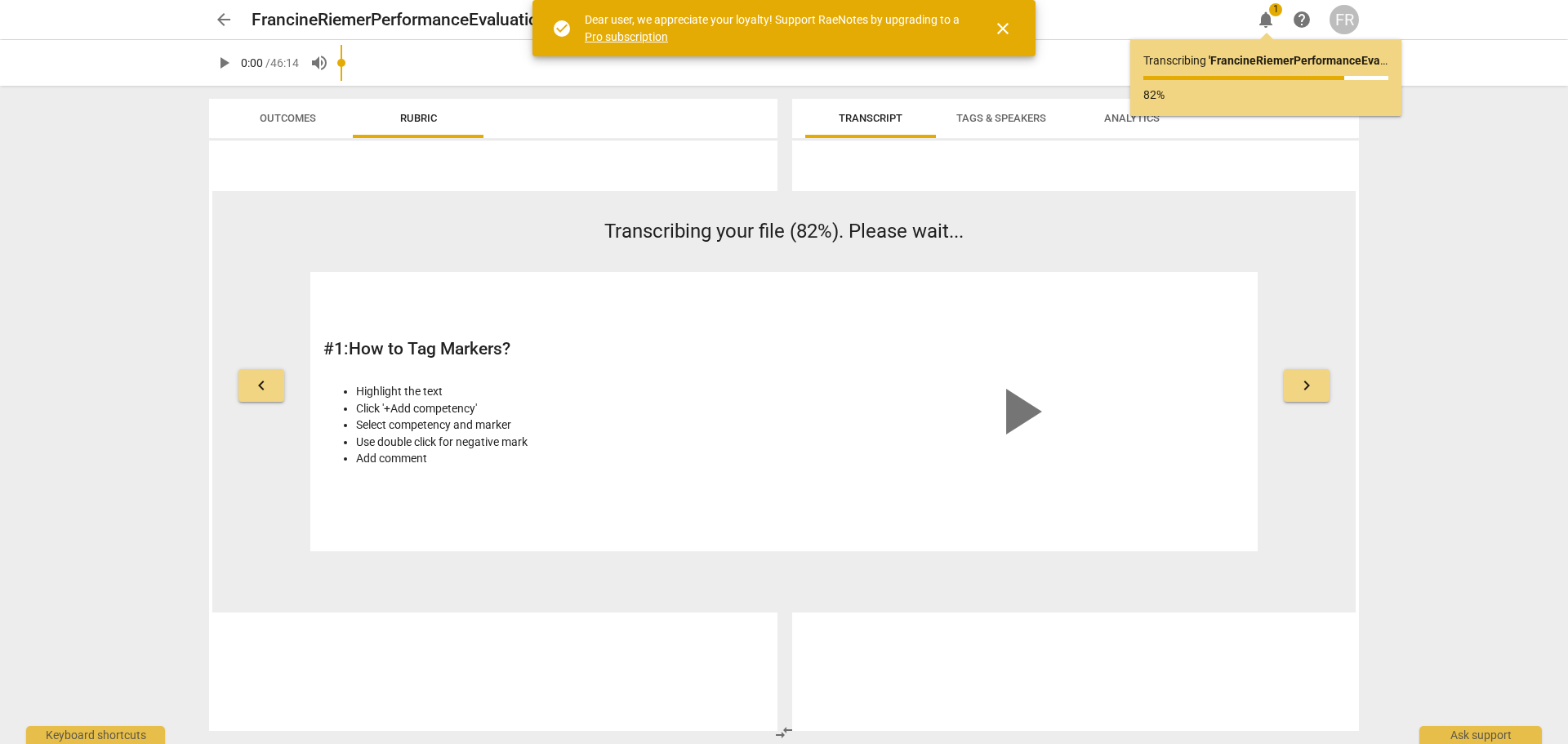
click at [986, 117] on span "Tags & Speakers" at bounding box center [1001, 118] width 90 height 12
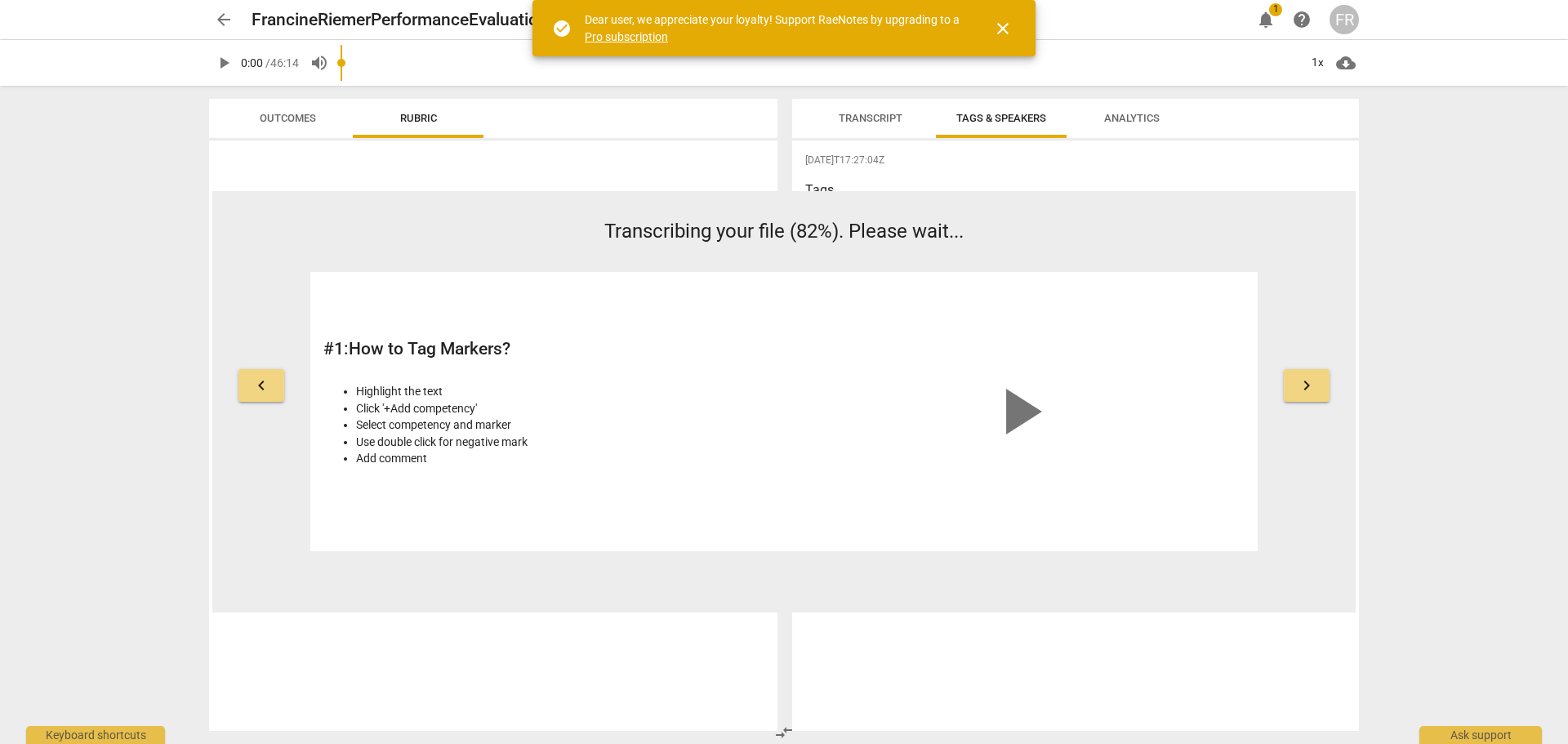
click at [1010, 26] on span "close" at bounding box center [1003, 29] width 20 height 20
